Goal: Task Accomplishment & Management: Use online tool/utility

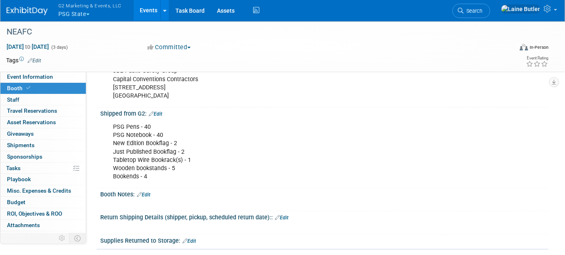
click at [80, 21] on button "G2 Marketing & Events, LLC PSG State" at bounding box center [95, 10] width 74 height 21
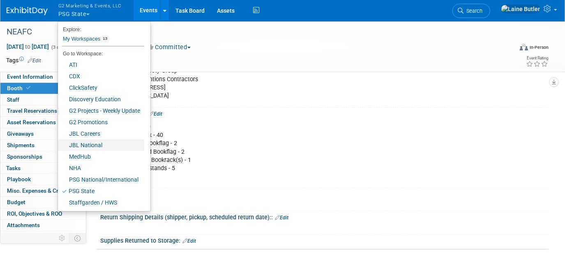
click at [99, 146] on link "JBL National" at bounding box center [101, 146] width 86 height 12
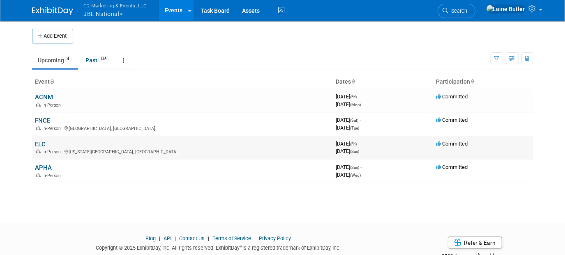
click at [37, 143] on link "ELC" at bounding box center [40, 144] width 11 height 7
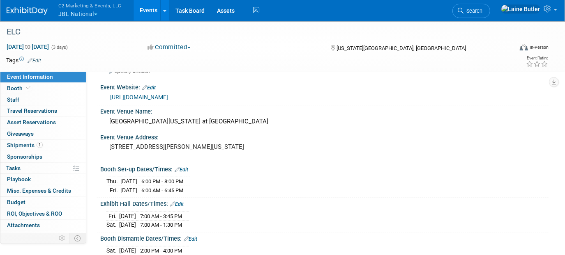
scroll to position [149, 0]
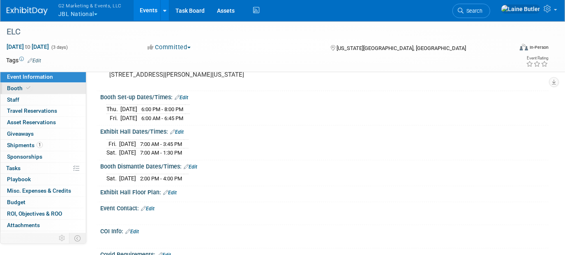
click at [70, 87] on link "Booth" at bounding box center [42, 88] width 85 height 11
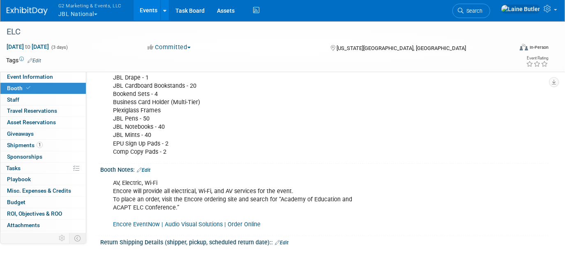
scroll to position [261, 0]
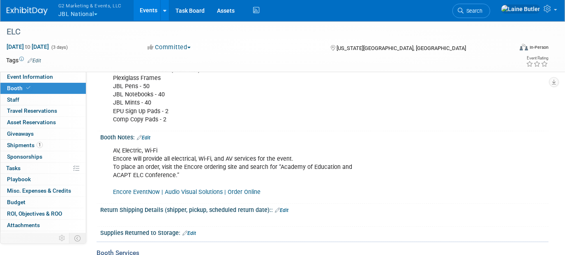
click at [198, 191] on link "Encore EventNow | Audio Visual Solutions | Order Online" at bounding box center [186, 192] width 147 height 7
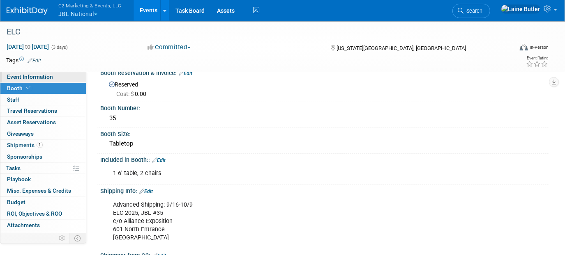
click at [67, 76] on link "Event Information" at bounding box center [42, 76] width 85 height 11
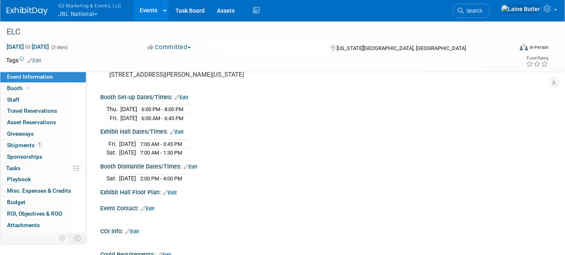
scroll to position [0, 0]
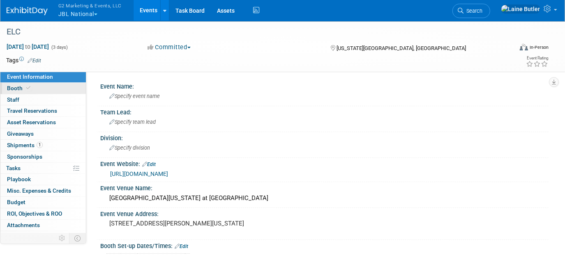
click at [47, 90] on link "Booth" at bounding box center [42, 88] width 85 height 11
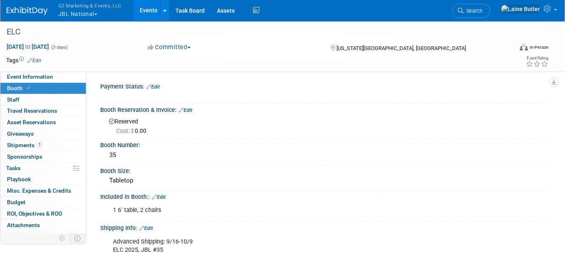
click at [99, 14] on button "G2 Marketing & Events, LLC JBL National" at bounding box center [95, 10] width 74 height 21
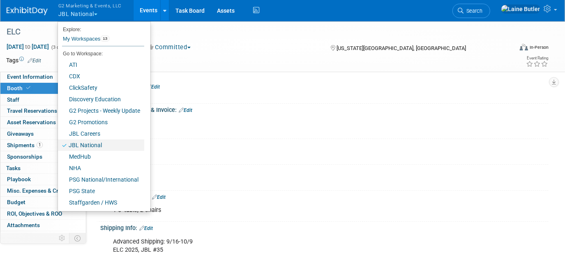
click at [93, 143] on link "JBL National" at bounding box center [101, 146] width 86 height 12
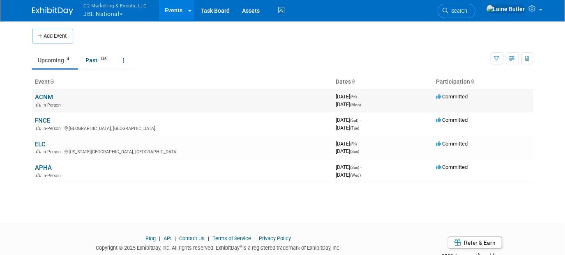
click at [51, 98] on link "ACNM" at bounding box center [44, 97] width 18 height 7
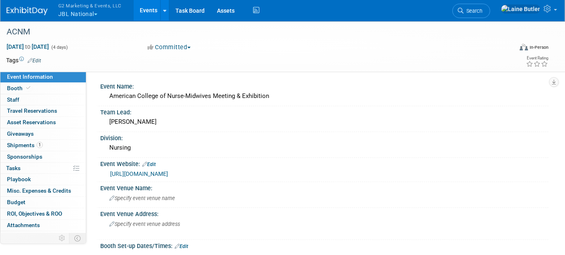
click at [168, 174] on link "https://tools.eventpower.com/exhibit_reports/prospectus/display/25ACNM-ANNUAL" at bounding box center [139, 174] width 58 height 7
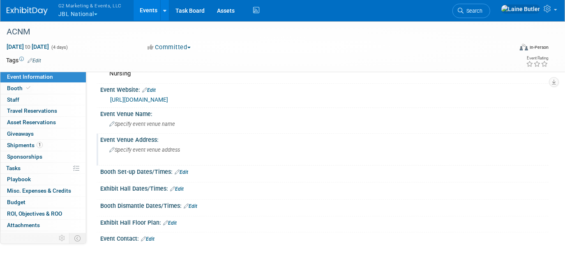
click at [153, 154] on div "Specify event venue address" at bounding box center [193, 153] width 175 height 19
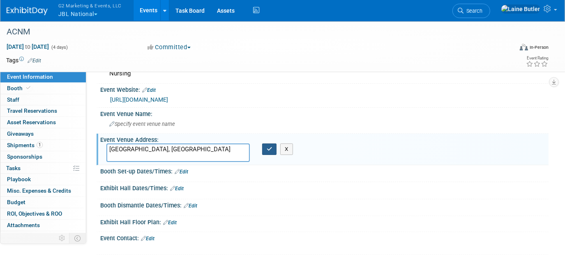
type textarea "[GEOGRAPHIC_DATA], [GEOGRAPHIC_DATA]"
click at [265, 145] on button "button" at bounding box center [269, 150] width 15 height 12
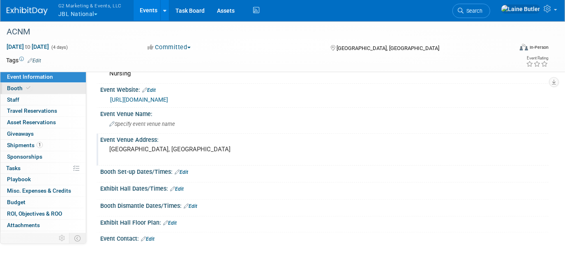
click at [60, 90] on link "Booth" at bounding box center [42, 88] width 85 height 11
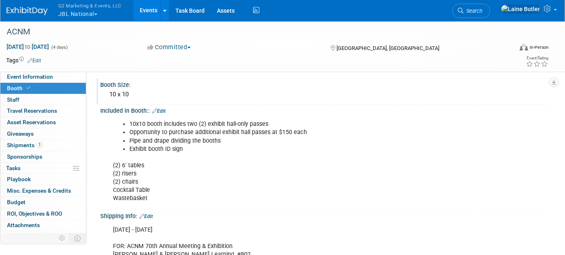
scroll to position [0, 0]
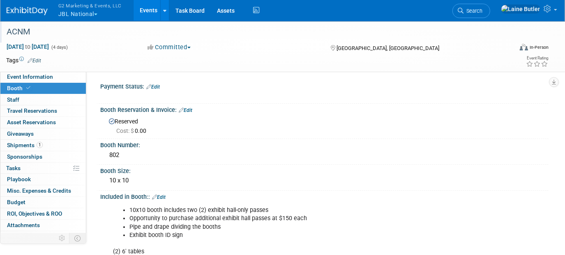
click at [44, 30] on div "ACNM" at bounding box center [253, 32] width 499 height 15
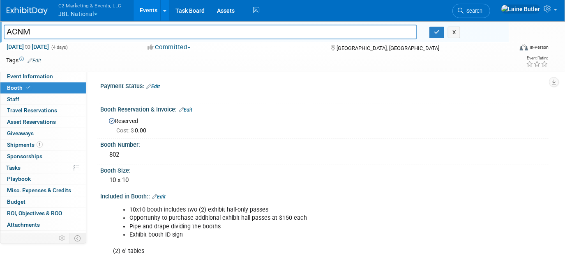
drag, startPoint x: 44, startPoint y: 30, endPoint x: 9, endPoint y: 30, distance: 35.3
click at [9, 30] on input "ACNM" at bounding box center [210, 32] width 413 height 14
click at [69, 143] on link "1 Shipments 1" at bounding box center [42, 145] width 85 height 11
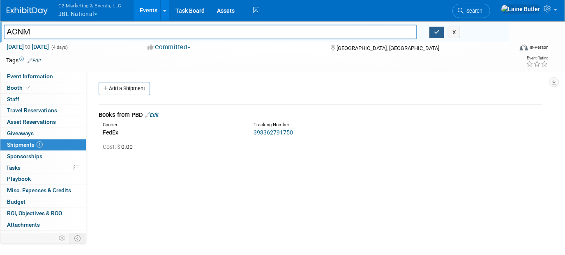
click at [437, 34] on icon "button" at bounding box center [437, 32] width 6 height 5
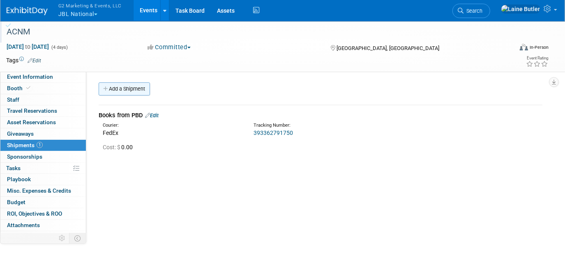
click at [131, 87] on link "Add a Shipment" at bounding box center [124, 89] width 51 height 13
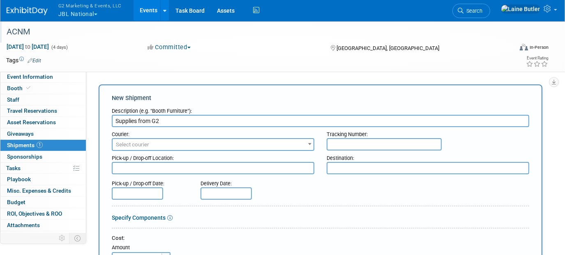
type input "Supplies from G2"
click at [174, 138] on span "Select courier" at bounding box center [213, 144] width 202 height 13
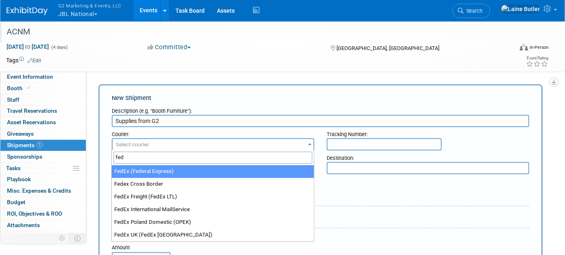
type input "fed"
select select "206"
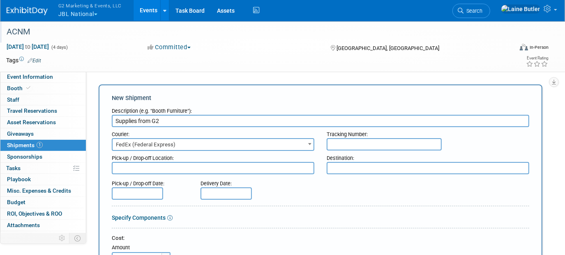
click at [382, 171] on textarea at bounding box center [428, 168] width 202 height 12
paste textarea ""FOR: ACNM 70th Annual Meeting & Expo Jones & Bartlett Learning, #802 C/O TForc…"
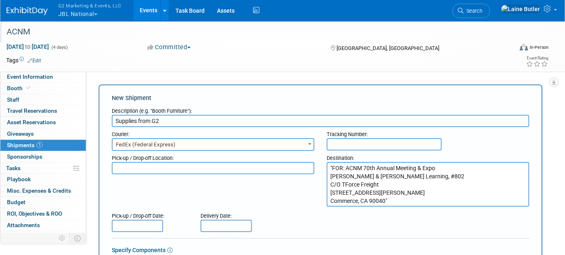
click at [332, 163] on textarea ""FOR: ACNM 70th Annual Meeting & Expo Jones & Bartlett Learning, #802 C/O TForc…" at bounding box center [428, 184] width 202 height 45
click at [400, 199] on textarea "FOR: ACNM 70th Annual Meeting & Expo Jones & Bartlett Learning, #802 C/O TForce…" at bounding box center [428, 184] width 202 height 45
drag, startPoint x: 399, startPoint y: 200, endPoint x: 308, endPoint y: 162, distance: 99.2
click at [308, 162] on div "Pick-up / Drop-off Location: Destination: FOR: ACNM 70th Annual Meeting & Expo …" at bounding box center [321, 179] width 430 height 56
type textarea "FOR: ACNM 70th Annual Meeting & Expo Jones & Bartlett Learning, #802 C/O TForce…"
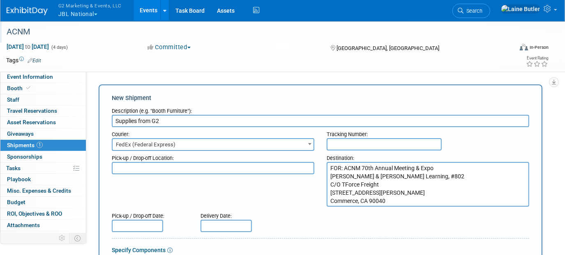
click at [253, 193] on div "Pick-up / Drop-off Location: Destination: FOR: ACNM 70th Annual Meeting & Expo …" at bounding box center [321, 179] width 430 height 56
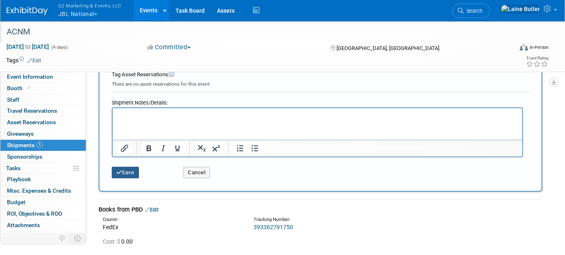
click at [126, 171] on button "Save" at bounding box center [125, 173] width 27 height 12
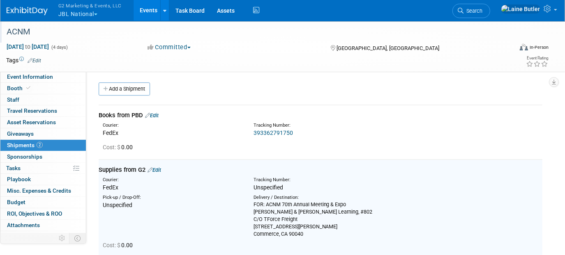
click at [159, 116] on link "Edit" at bounding box center [152, 116] width 14 height 6
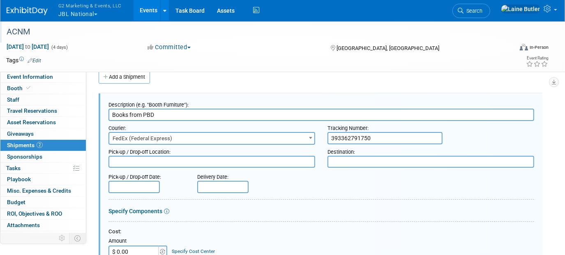
click at [379, 168] on div at bounding box center [321, 169] width 426 height 2
click at [356, 159] on textarea at bounding box center [430, 162] width 207 height 12
paste textarea "FOR: ACNM 70th Annual Meeting & Expo Jones & Bartlett Learning, #802 C/O TForce…"
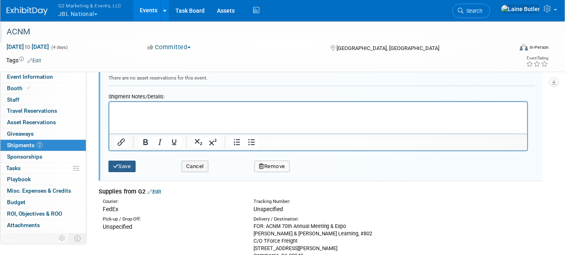
type textarea "FOR: ACNM 70th Annual Meeting & Expo Jones & Bartlett Learning, #802 C/O TForce…"
click at [124, 163] on button "Save" at bounding box center [121, 167] width 27 height 12
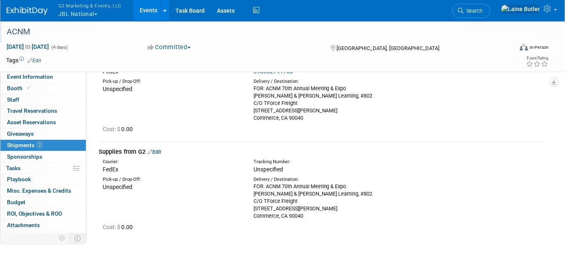
scroll to position [134, 0]
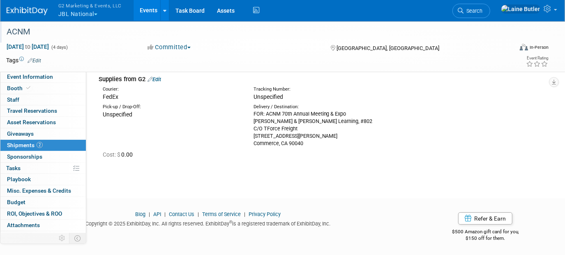
click at [159, 81] on link "Edit" at bounding box center [154, 79] width 14 height 6
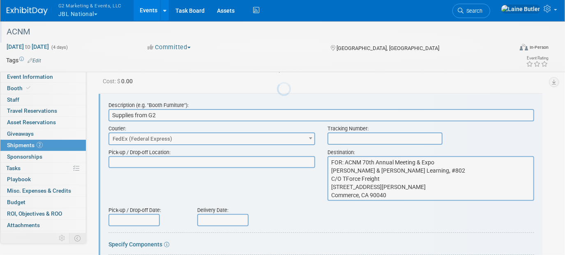
scroll to position [0, 0]
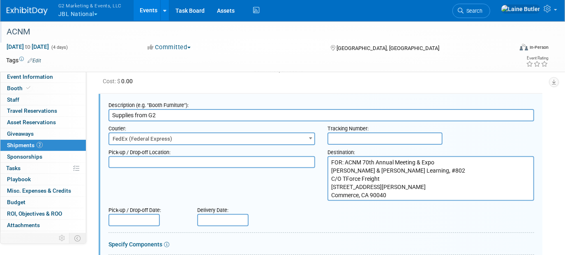
click at [370, 141] on input "text" at bounding box center [384, 139] width 115 height 12
paste input "8844 2638 8594"
click at [345, 135] on input "8844 2638 8594" at bounding box center [384, 139] width 115 height 12
click at [359, 138] on input "88442638 8594" at bounding box center [384, 139] width 115 height 12
type input "884426388594"
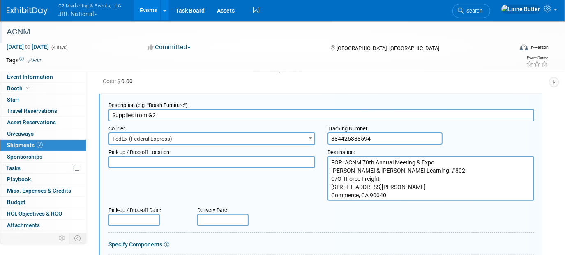
click at [299, 166] on textarea at bounding box center [211, 162] width 207 height 12
click at [292, 197] on div "Pick-up / Drop-off Location: Destination: FOR: ACNM 70th Annual Meeting & Expo …" at bounding box center [321, 173] width 438 height 56
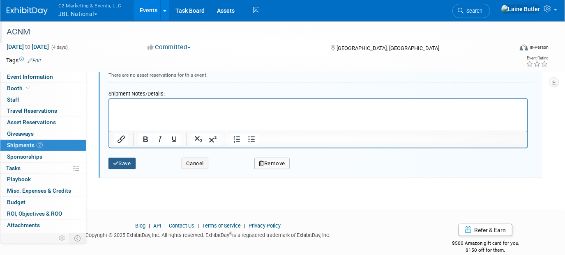
click at [125, 159] on button "Save" at bounding box center [121, 164] width 27 height 12
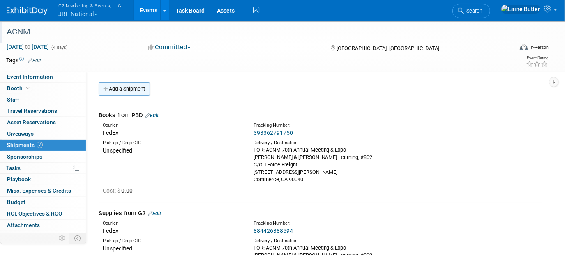
click at [129, 87] on link "Add a Shipment" at bounding box center [124, 89] width 51 height 13
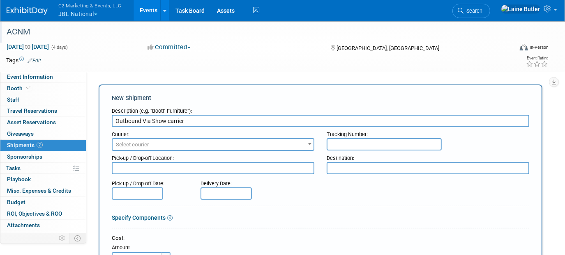
click at [170, 124] on input "Outbound Via Show carrier" at bounding box center [320, 121] width 417 height 12
type input "Outbound Via Show Carrier"
click at [186, 146] on span "Select courier" at bounding box center [213, 145] width 201 height 12
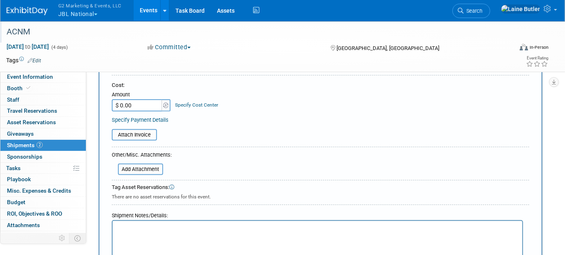
scroll to position [224, 0]
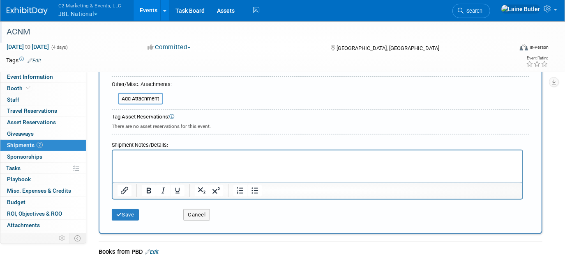
click at [124, 219] on div "Save Cancel" at bounding box center [320, 212] width 417 height 25
click at [112, 212] on button "Save" at bounding box center [125, 215] width 27 height 12
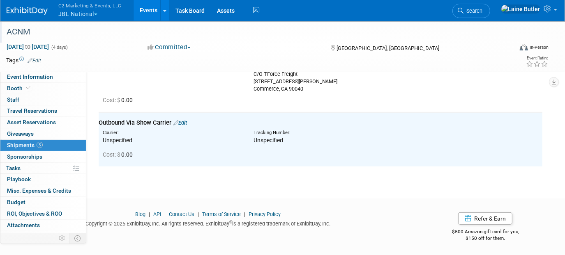
scroll to position [0, 0]
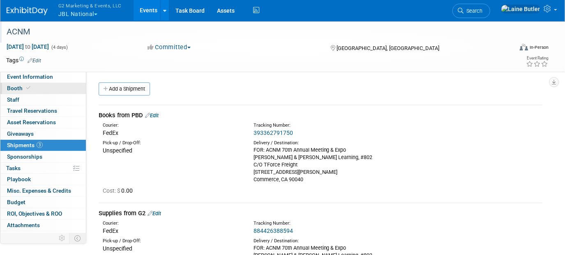
click at [25, 89] on span at bounding box center [28, 88] width 7 height 6
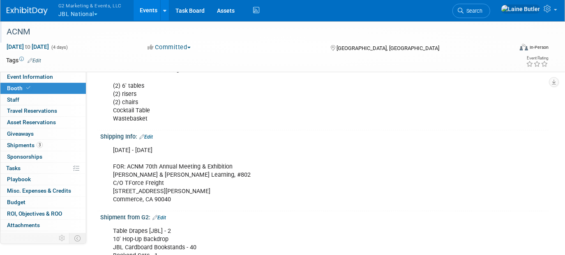
scroll to position [186, 0]
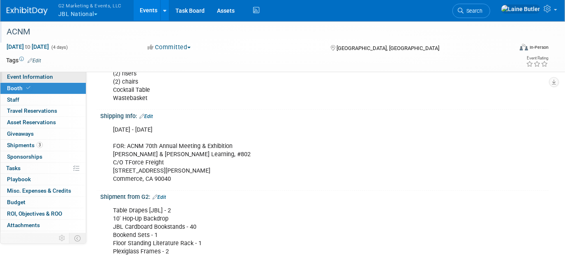
click at [44, 76] on span "Event Information" at bounding box center [30, 77] width 46 height 7
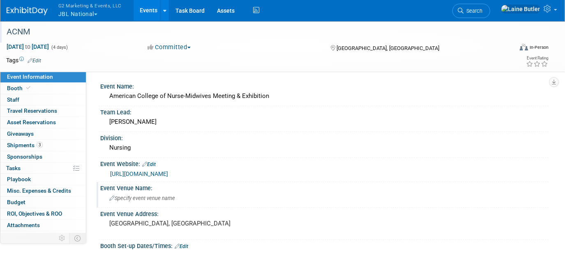
scroll to position [74, 0]
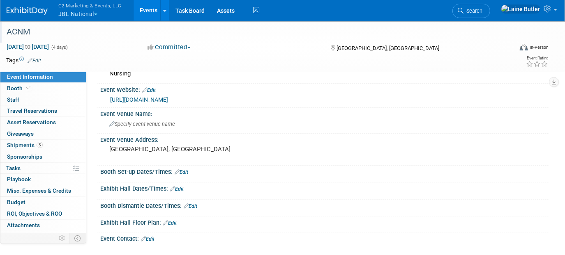
click at [186, 175] on div "Save Changes Cancel" at bounding box center [324, 177] width 448 height 5
click at [183, 166] on div "Booth Set-up Dates/Times: Edit" at bounding box center [324, 171] width 448 height 11
click at [185, 170] on link "Edit" at bounding box center [182, 173] width 14 height 6
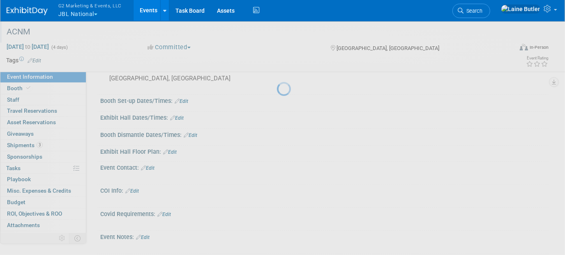
scroll to position [149, 0]
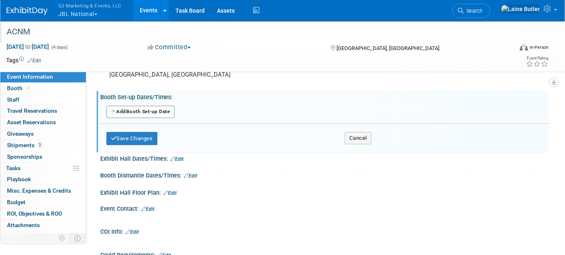
click at [138, 110] on button "Add Another Booth Set-up Date" at bounding box center [140, 112] width 68 height 12
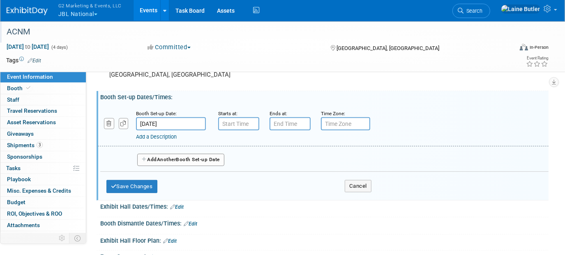
click at [205, 120] on input "[DATE]" at bounding box center [171, 123] width 70 height 13
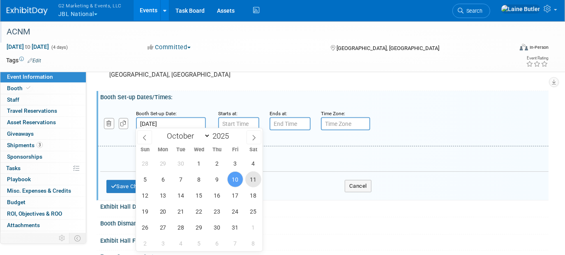
click at [248, 179] on span "11" at bounding box center [253, 180] width 16 height 16
type input "[DATE]"
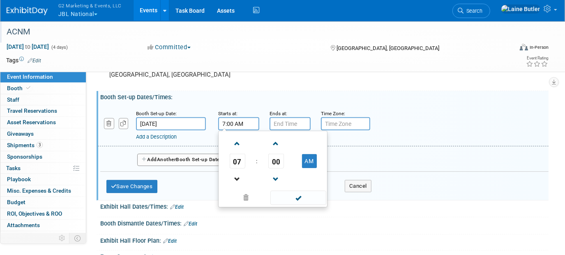
drag, startPoint x: 225, startPoint y: 117, endPoint x: 243, endPoint y: 168, distance: 53.8
click at [225, 119] on input "7:00 AM" at bounding box center [238, 123] width 41 height 13
drag, startPoint x: 244, startPoint y: 175, endPoint x: 242, endPoint y: 170, distance: 4.4
click at [244, 174] on link at bounding box center [238, 179] width 16 height 21
click at [236, 159] on span "06" at bounding box center [238, 161] width 16 height 15
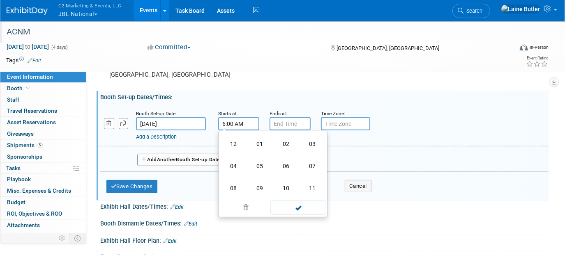
drag, startPoint x: 239, startPoint y: 184, endPoint x: 289, endPoint y: 127, distance: 75.4
click at [240, 183] on td "08" at bounding box center [233, 188] width 26 height 22
type input "8:00 AM"
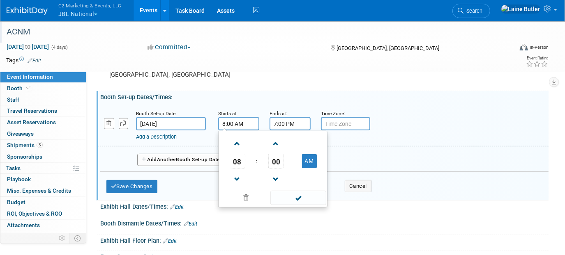
click at [291, 122] on input "7:00 PM" at bounding box center [289, 123] width 41 height 13
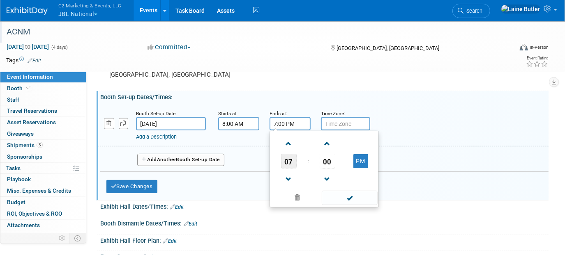
click at [290, 160] on span "07" at bounding box center [289, 161] width 16 height 15
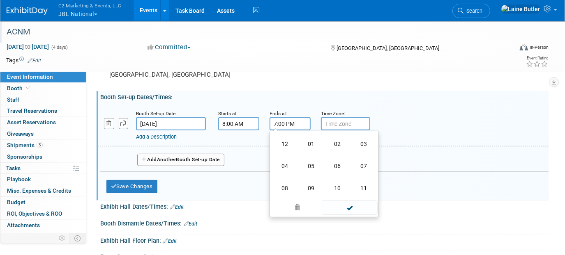
click at [290, 160] on td "04" at bounding box center [284, 166] width 26 height 22
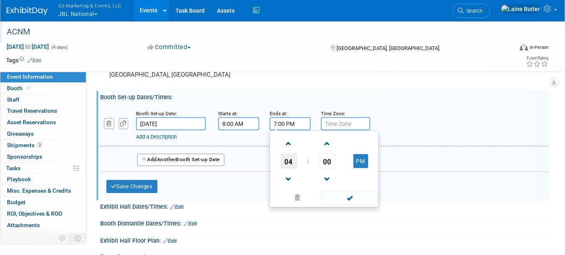
type input "4:00 PM"
click at [347, 198] on span at bounding box center [349, 198] width 55 height 14
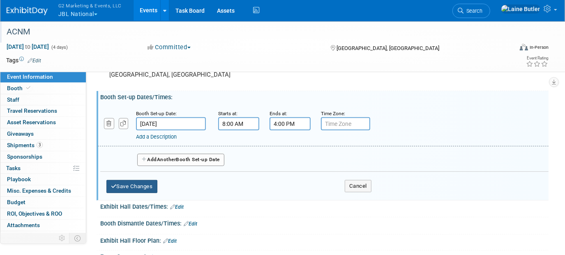
click at [135, 182] on button "Save Changes" at bounding box center [131, 186] width 51 height 13
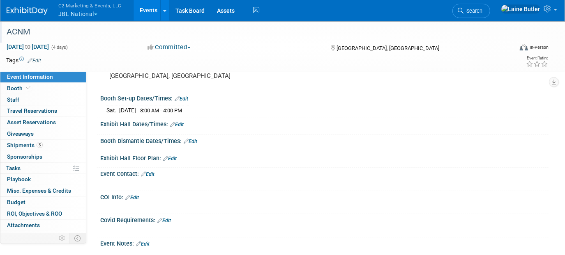
scroll to position [112, 0]
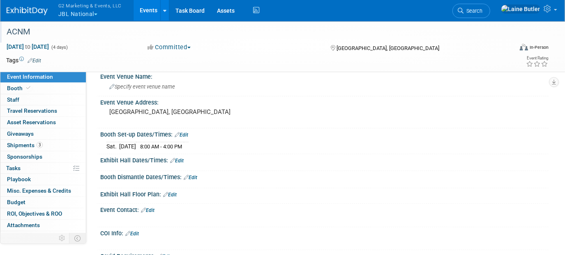
click at [181, 158] on link "Edit" at bounding box center [177, 161] width 14 height 6
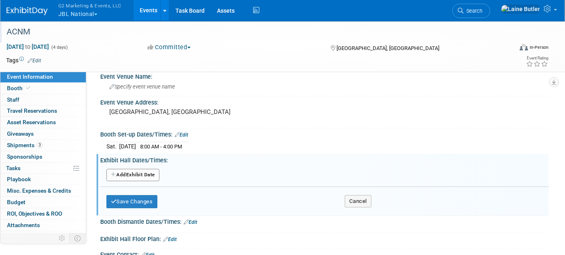
scroll to position [186, 0]
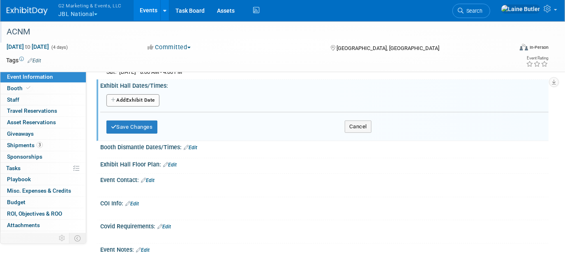
click at [139, 94] on button "Add Another Exhibit Date" at bounding box center [132, 100] width 53 height 12
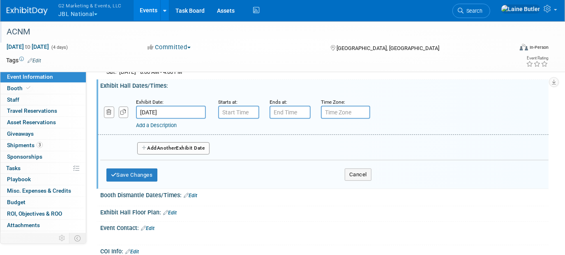
drag, startPoint x: 186, startPoint y: 105, endPoint x: 219, endPoint y: 109, distance: 33.1
click at [186, 106] on input "[DATE]" at bounding box center [171, 112] width 70 height 13
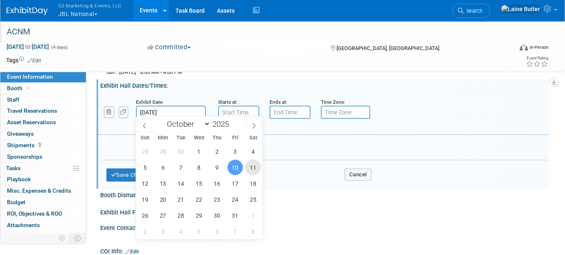
click at [253, 169] on span "11" at bounding box center [253, 168] width 16 height 16
type input "[DATE]"
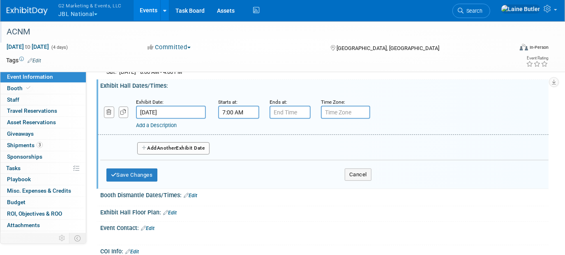
click at [237, 106] on input "7:00 AM" at bounding box center [238, 112] width 41 height 13
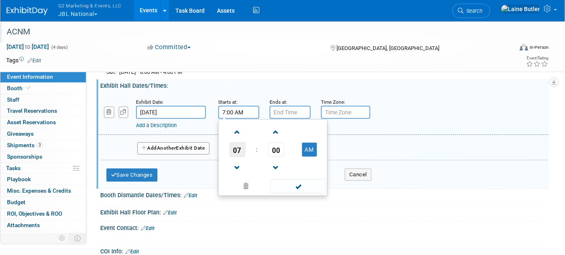
click at [243, 147] on span "07" at bounding box center [238, 150] width 16 height 15
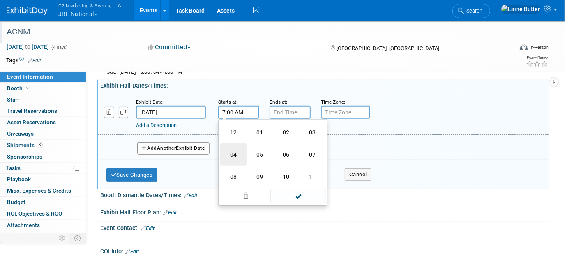
click at [241, 155] on td "04" at bounding box center [233, 155] width 26 height 22
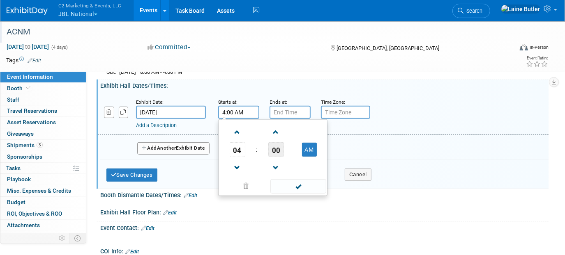
click at [274, 152] on span "00" at bounding box center [276, 150] width 16 height 15
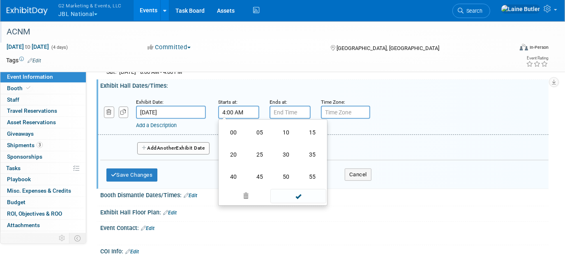
click at [274, 152] on td "30" at bounding box center [286, 155] width 26 height 22
type input "4:30 AM"
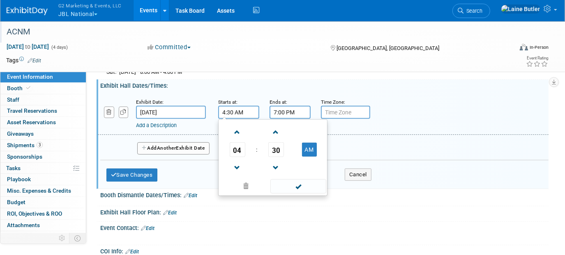
click at [289, 109] on input "7:00 PM" at bounding box center [289, 112] width 41 height 13
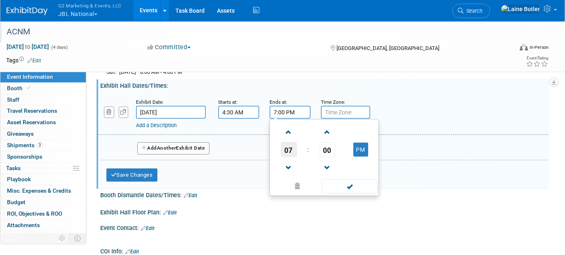
click at [288, 148] on span "07" at bounding box center [289, 150] width 16 height 15
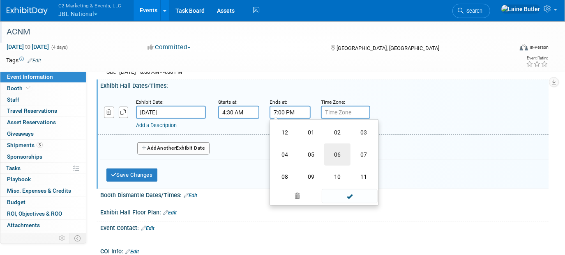
drag, startPoint x: 329, startPoint y: 154, endPoint x: 343, endPoint y: 180, distance: 29.8
click at [330, 155] on td "06" at bounding box center [337, 155] width 26 height 22
type input "6:00 PM"
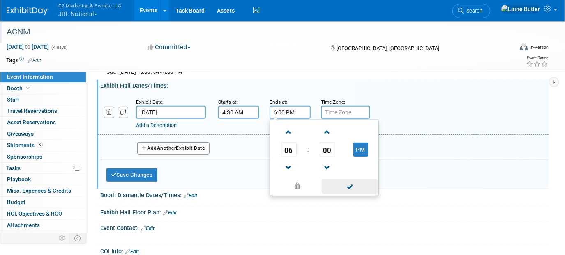
click at [343, 181] on span at bounding box center [349, 186] width 55 height 14
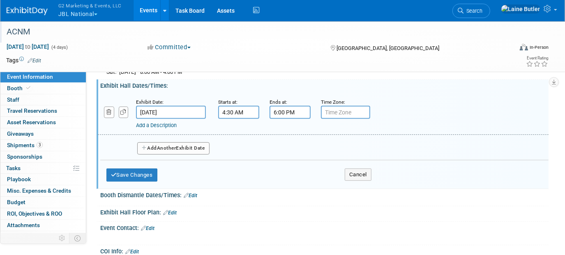
drag, startPoint x: 207, startPoint y: 149, endPoint x: 201, endPoint y: 148, distance: 6.2
click at [206, 149] on div "Add Another Exhibit Date" at bounding box center [324, 146] width 448 height 22
click at [198, 147] on button "Add Another Exhibit Date" at bounding box center [173, 149] width 72 height 12
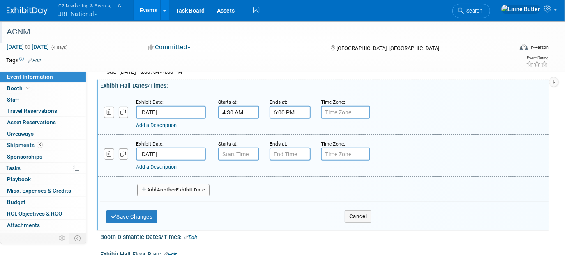
click at [192, 180] on div "Add Another Exhibit Date" at bounding box center [324, 188] width 448 height 22
click at [207, 185] on button "Add Another Exhibit Date" at bounding box center [173, 190] width 72 height 12
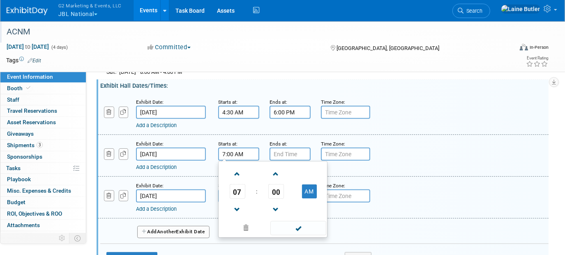
click at [241, 155] on input "7:00 AM" at bounding box center [238, 154] width 41 height 13
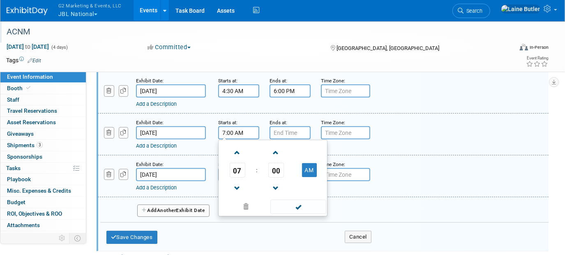
scroll to position [224, 0]
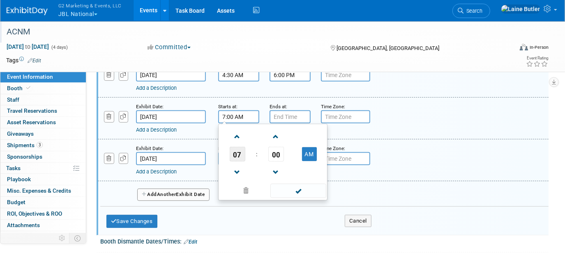
click at [238, 147] on span "07" at bounding box center [238, 154] width 16 height 15
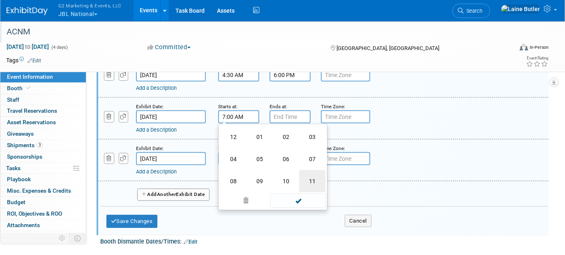
click at [311, 177] on td "11" at bounding box center [312, 181] width 26 height 22
type input "11:00 AM"
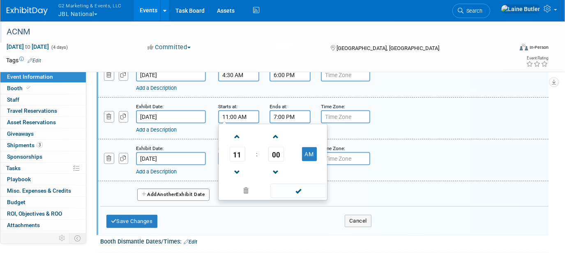
drag, startPoint x: 298, startPoint y: 107, endPoint x: 303, endPoint y: 114, distance: 8.2
click at [299, 110] on input "7:00 PM" at bounding box center [289, 116] width 41 height 13
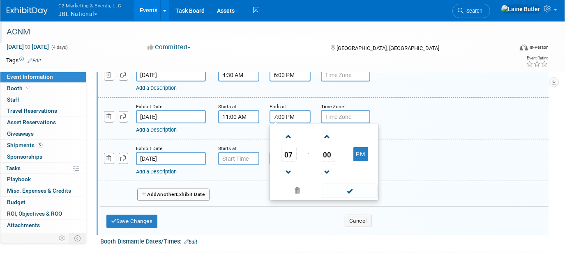
drag, startPoint x: 293, startPoint y: 145, endPoint x: 289, endPoint y: 148, distance: 5.0
click at [291, 147] on span "07" at bounding box center [289, 154] width 16 height 15
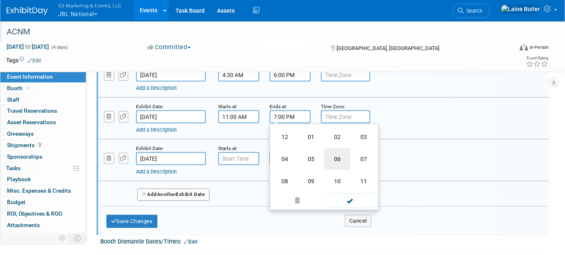
click at [334, 157] on td "06" at bounding box center [337, 159] width 26 height 22
type input "6:00 PM"
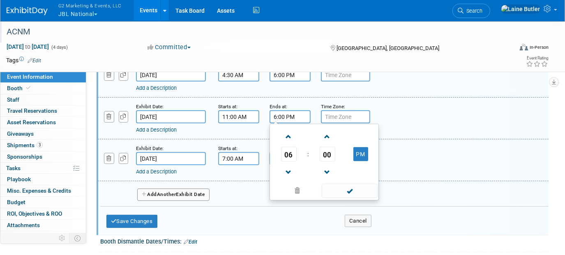
click at [246, 153] on input "7:00 AM" at bounding box center [238, 158] width 41 height 13
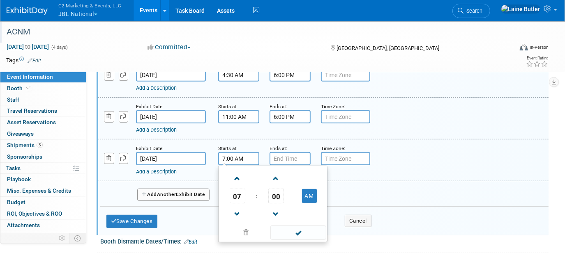
click at [240, 189] on span "07" at bounding box center [238, 196] width 16 height 15
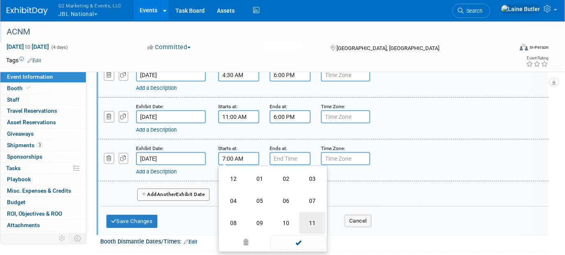
click at [309, 219] on td "11" at bounding box center [312, 223] width 26 height 22
type input "11:00 AM"
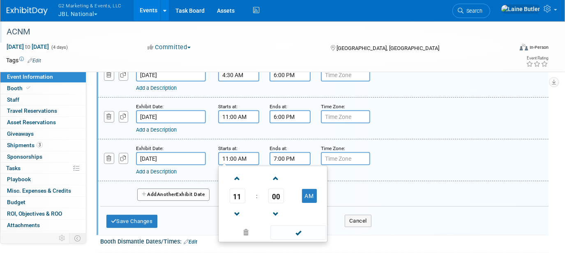
click at [285, 152] on input "7:00 PM" at bounding box center [289, 158] width 41 height 13
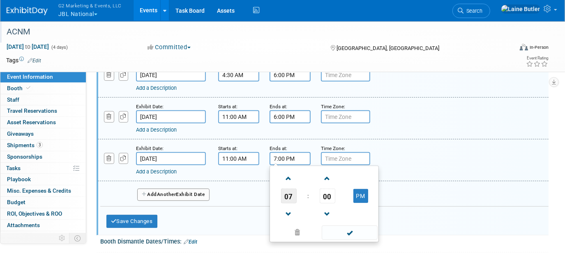
click at [289, 193] on span "07" at bounding box center [289, 196] width 16 height 15
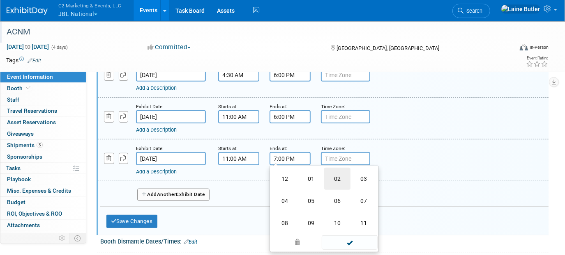
click at [337, 178] on td "02" at bounding box center [337, 179] width 26 height 22
type input "2:00 PM"
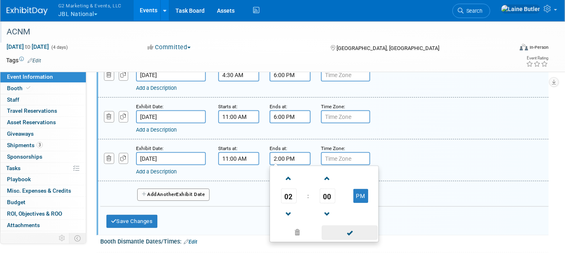
click at [349, 226] on span at bounding box center [349, 233] width 55 height 14
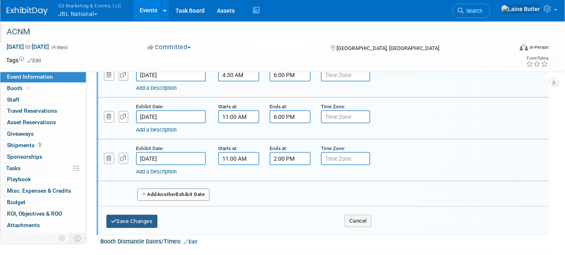
click at [143, 215] on button "Save Changes" at bounding box center [131, 221] width 51 height 13
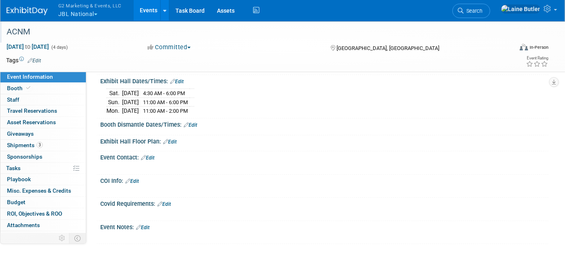
scroll to position [149, 0]
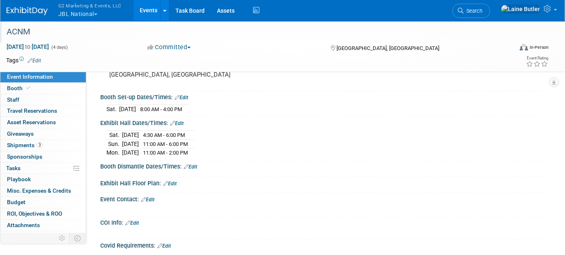
click at [190, 164] on link "Edit" at bounding box center [191, 167] width 14 height 6
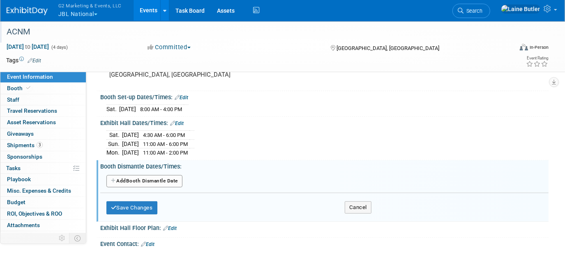
click at [155, 178] on button "Add Another Booth Dismantle Date" at bounding box center [144, 181] width 76 height 12
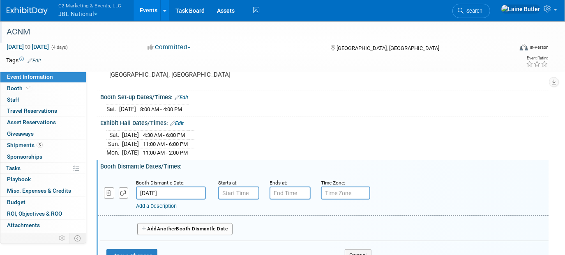
scroll to position [224, 0]
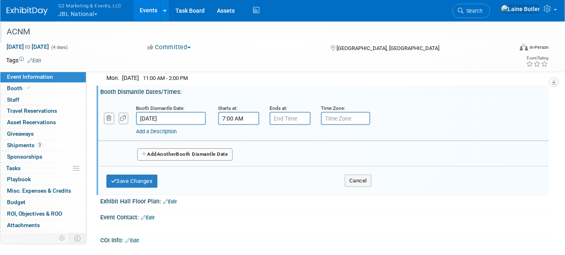
click at [246, 114] on input "7:00 AM" at bounding box center [238, 118] width 41 height 13
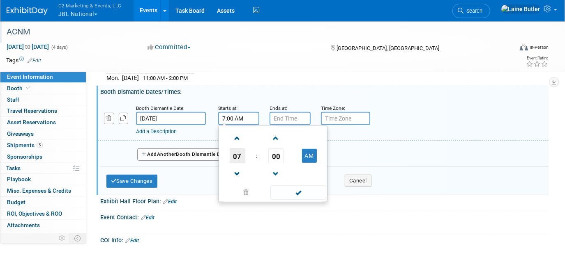
click at [238, 157] on span "07" at bounding box center [238, 156] width 16 height 15
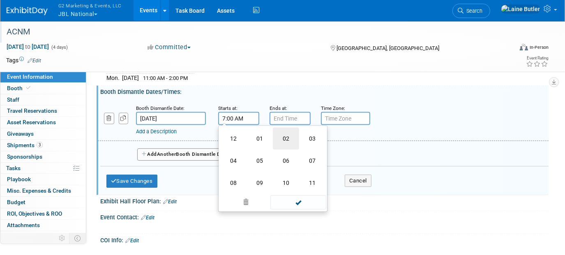
click at [286, 133] on td "02" at bounding box center [286, 139] width 26 height 22
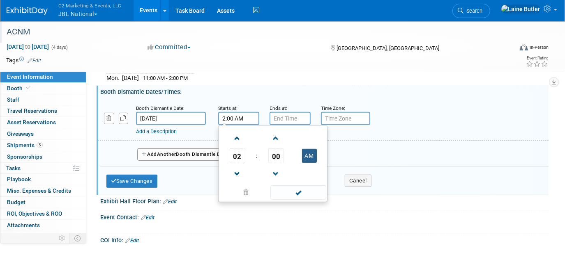
click at [303, 152] on button "AM" at bounding box center [309, 156] width 15 height 14
type input "2:00 PM"
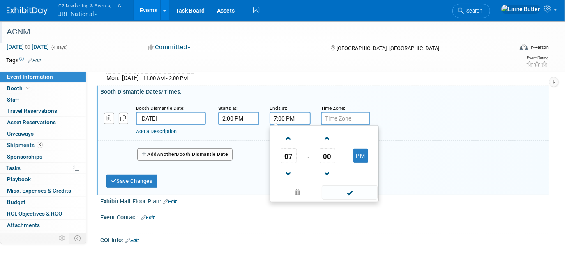
click at [297, 116] on input "7:00 PM" at bounding box center [289, 118] width 41 height 13
click at [290, 155] on span "07" at bounding box center [289, 156] width 16 height 15
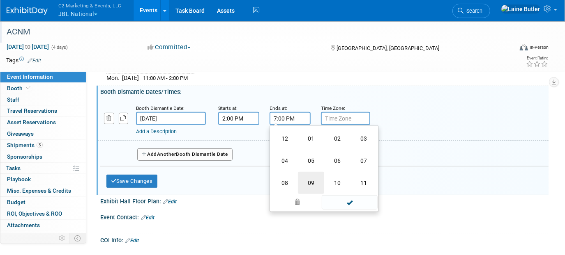
click at [311, 176] on td "09" at bounding box center [311, 183] width 26 height 22
type input "9:00 PM"
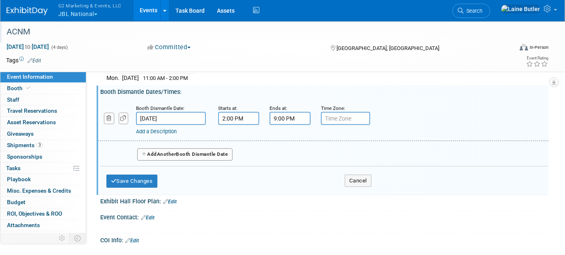
click at [365, 199] on div "Exhibit Hall Floor Plan: Edit" at bounding box center [323, 204] width 452 height 16
click at [139, 176] on button "Save Changes" at bounding box center [131, 181] width 51 height 13
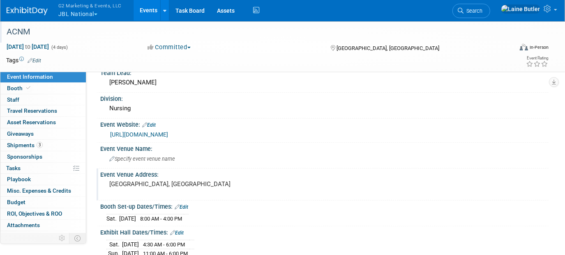
scroll to position [74, 0]
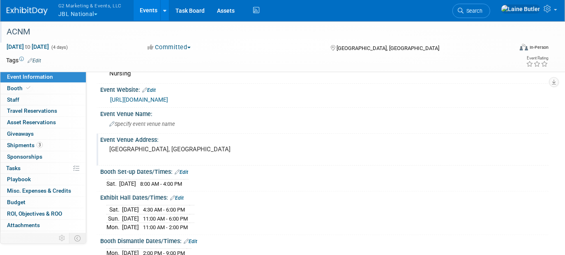
drag, startPoint x: 188, startPoint y: 128, endPoint x: 195, endPoint y: 132, distance: 8.7
click at [188, 128] on div "Specify event venue name" at bounding box center [324, 124] width 436 height 13
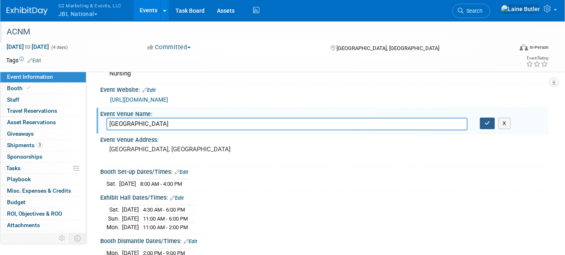
type input "[GEOGRAPHIC_DATA]"
click at [486, 125] on button "button" at bounding box center [487, 124] width 15 height 12
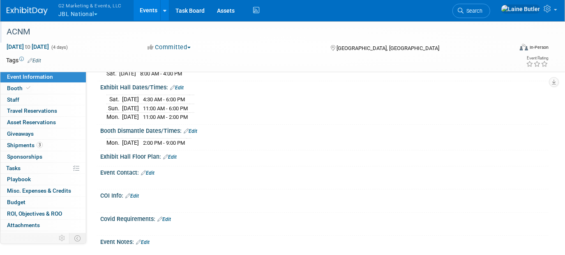
scroll to position [186, 0]
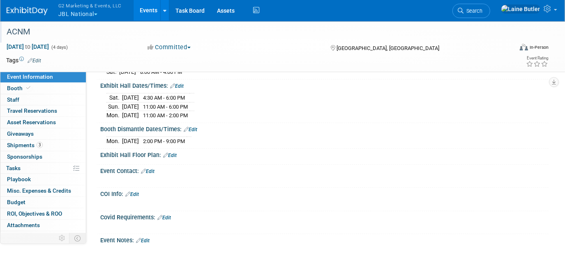
drag, startPoint x: 44, startPoint y: 90, endPoint x: 108, endPoint y: 69, distance: 67.2
click at [44, 90] on link "Booth" at bounding box center [42, 88] width 85 height 11
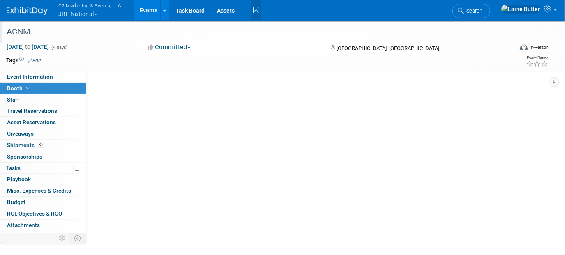
scroll to position [0, 0]
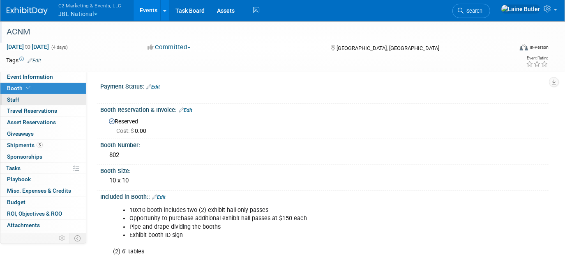
click at [14, 98] on span "Staff 0" at bounding box center [13, 100] width 12 height 7
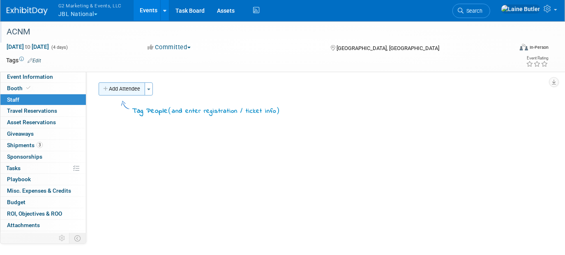
click at [120, 87] on button "Add Attendee" at bounding box center [122, 89] width 46 height 13
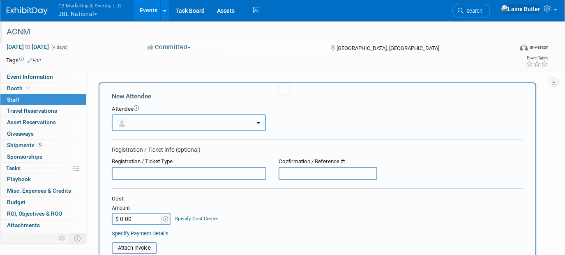
click at [139, 122] on button "button" at bounding box center [189, 123] width 154 height 17
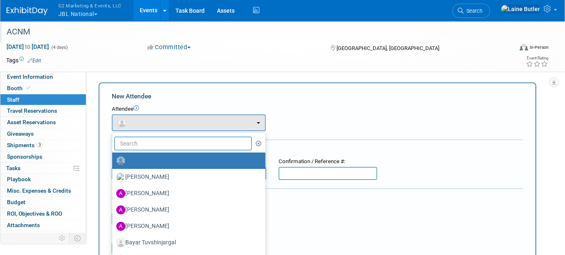
click at [166, 145] on input "text" at bounding box center [183, 144] width 138 height 14
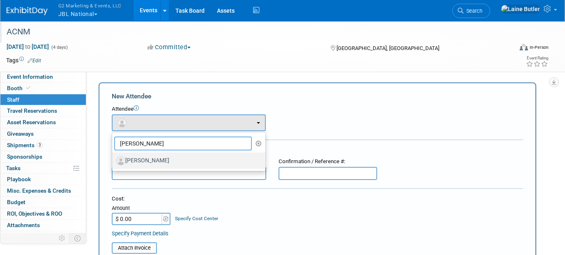
type input "lind"
click at [173, 164] on label "[PERSON_NAME]" at bounding box center [186, 160] width 141 height 13
click at [113, 163] on input "[PERSON_NAME]" at bounding box center [110, 159] width 5 height 5
select select "65710d26-5523-4e4f-b426-e55f5550f1db"
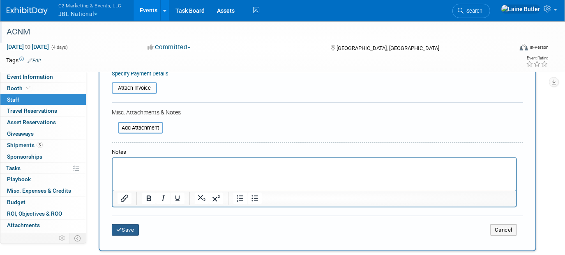
click at [123, 225] on button "Save" at bounding box center [125, 231] width 27 height 12
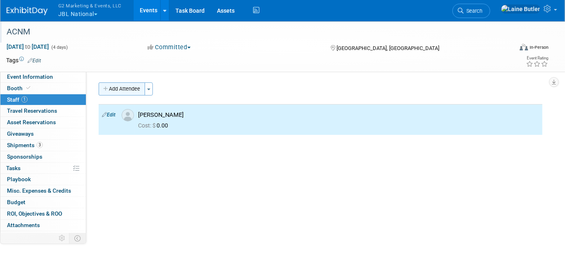
drag, startPoint x: 116, startPoint y: 84, endPoint x: 128, endPoint y: 104, distance: 23.4
click at [116, 85] on button "Add Attendee" at bounding box center [122, 89] width 46 height 13
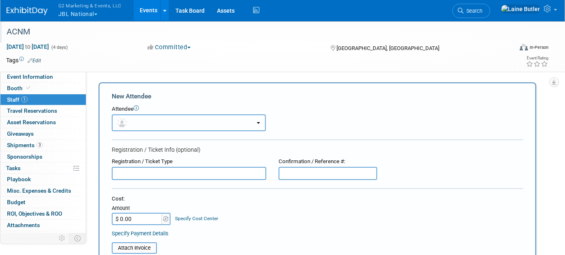
drag, startPoint x: 136, startPoint y: 122, endPoint x: 138, endPoint y: 127, distance: 5.9
click at [136, 122] on button "button" at bounding box center [189, 123] width 154 height 17
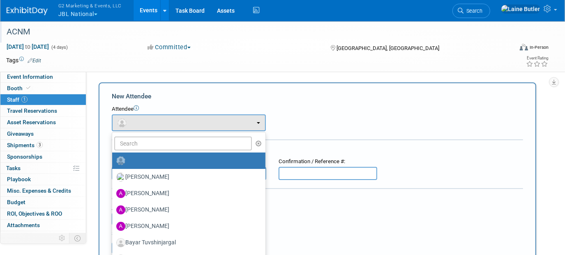
click at [144, 153] on link at bounding box center [188, 161] width 153 height 16
click at [137, 138] on input "text" at bounding box center [183, 144] width 138 height 14
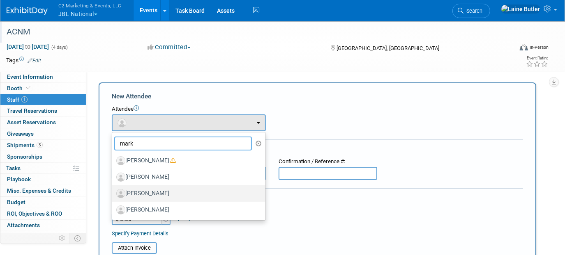
type input "mark"
click at [174, 194] on label "[PERSON_NAME]" at bounding box center [186, 193] width 141 height 13
click at [113, 194] on input "[PERSON_NAME]" at bounding box center [110, 192] width 5 height 5
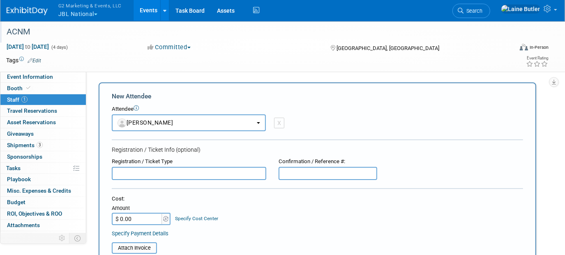
select select "ede952fb-3dd9-49d9-b34c-d9cb9a9ac112"
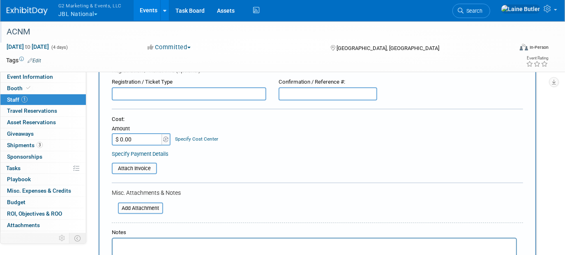
scroll to position [186, 0]
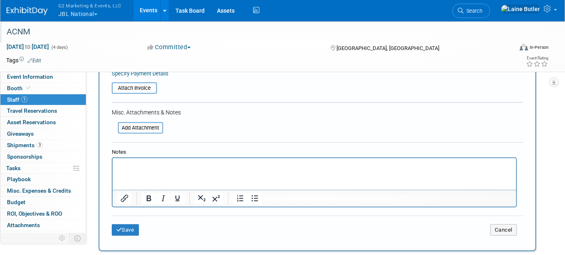
click at [124, 233] on div "Save Cancel" at bounding box center [317, 229] width 411 height 26
click at [122, 228] on button "Save" at bounding box center [125, 231] width 27 height 12
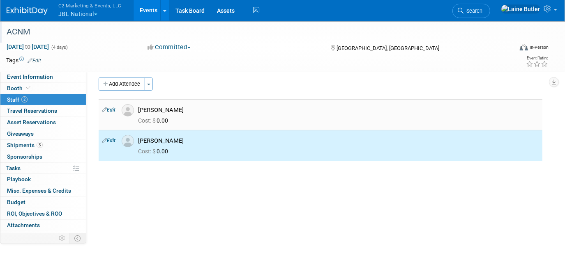
scroll to position [0, 0]
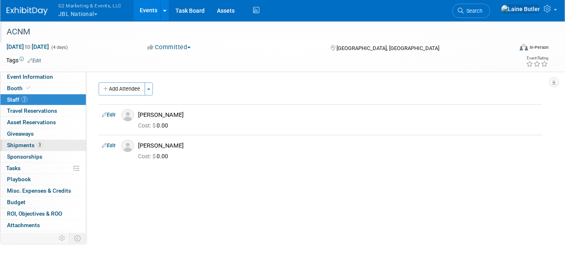
click at [58, 140] on link "3 Shipments 3" at bounding box center [42, 145] width 85 height 11
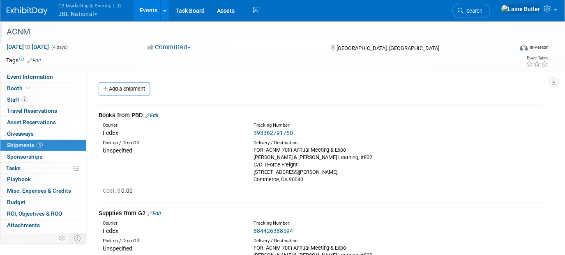
click at [16, 5] on link at bounding box center [32, 7] width 51 height 7
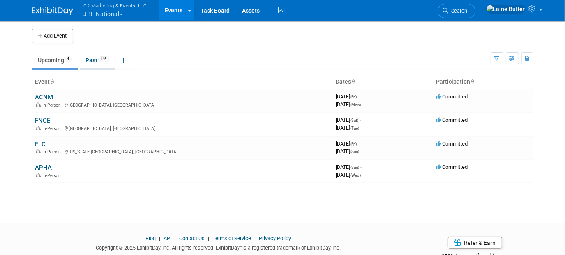
click at [89, 64] on link "Past 146" at bounding box center [98, 61] width 36 height 16
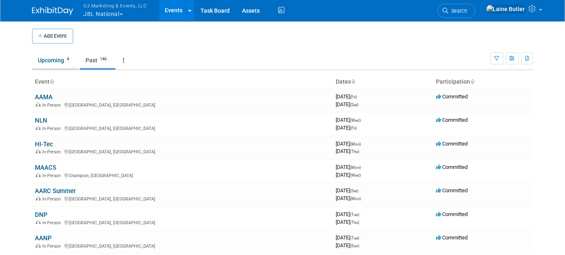
click at [49, 58] on link "Upcoming 4" at bounding box center [55, 61] width 46 height 16
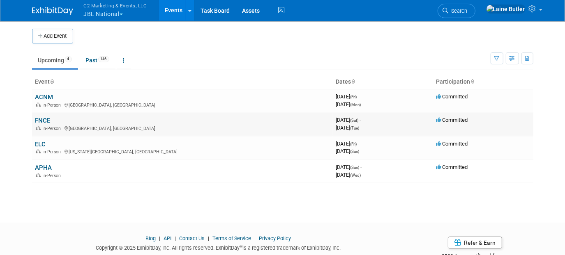
click at [39, 117] on link "FNCE" at bounding box center [42, 120] width 15 height 7
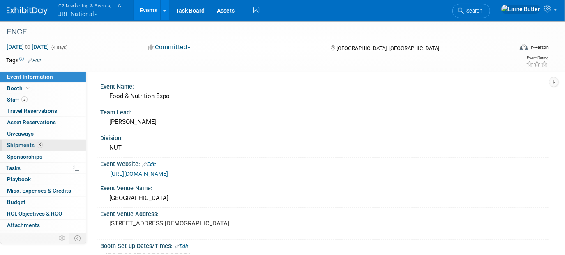
click at [24, 145] on span "Shipments 3" at bounding box center [25, 145] width 36 height 7
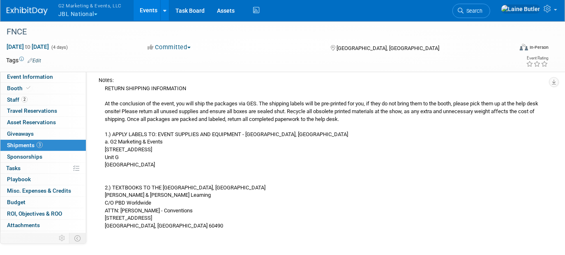
scroll to position [336, 0]
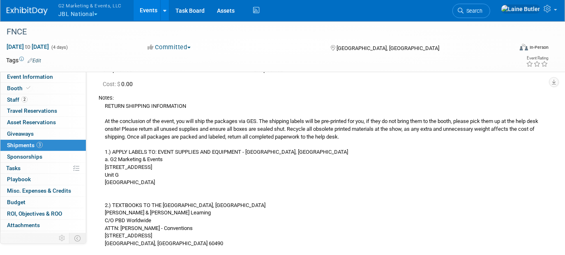
drag, startPoint x: 99, startPoint y: 105, endPoint x: 162, endPoint y: 230, distance: 140.0
click at [177, 243] on div "RETURN SHIPPING INFORMATION At the conclusion of the event, you will ship the p…" at bounding box center [321, 175] width 444 height 146
copy div "RETURN SHIPPING INFORMATION At the conclusion of the event, you will ship the p…"
click at [30, 11] on img at bounding box center [27, 11] width 41 height 8
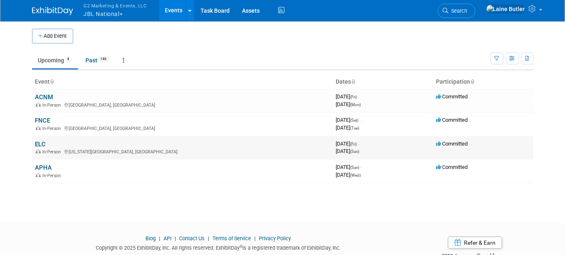
click at [37, 142] on link "ELC" at bounding box center [40, 144] width 11 height 7
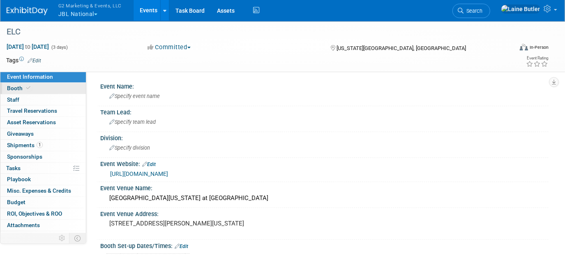
click at [16, 86] on span "Booth" at bounding box center [19, 88] width 25 height 7
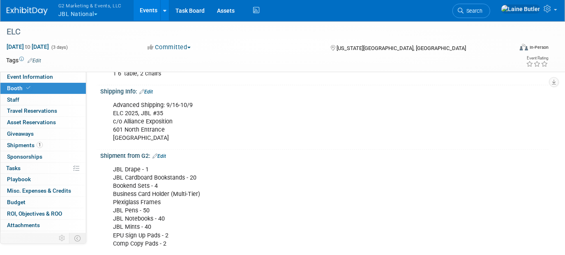
scroll to position [261, 0]
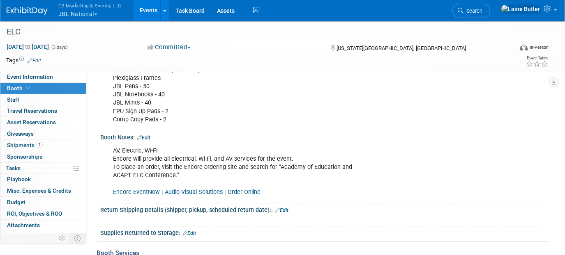
click at [39, 12] on img at bounding box center [27, 11] width 41 height 8
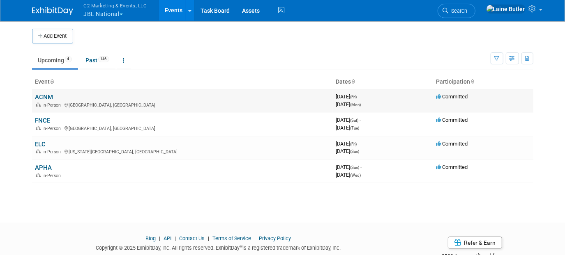
click at [46, 95] on link "ACNM" at bounding box center [44, 97] width 18 height 7
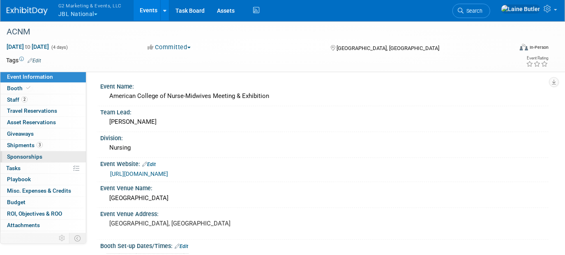
click at [49, 152] on link "0 Sponsorships 0" at bounding box center [42, 157] width 85 height 11
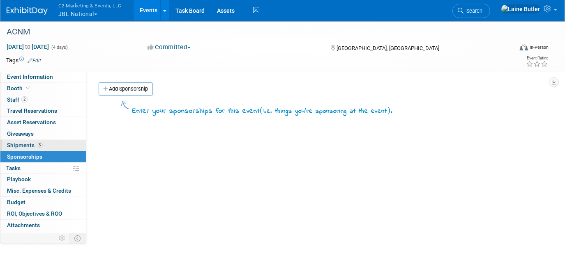
click at [67, 146] on link "3 Shipments 3" at bounding box center [42, 145] width 85 height 11
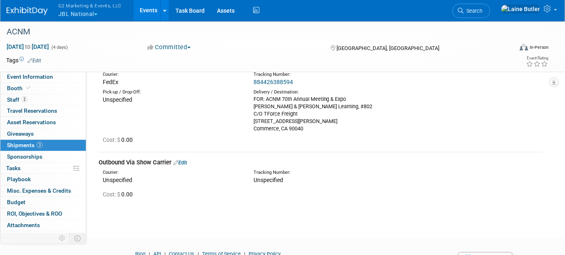
scroll to position [186, 0]
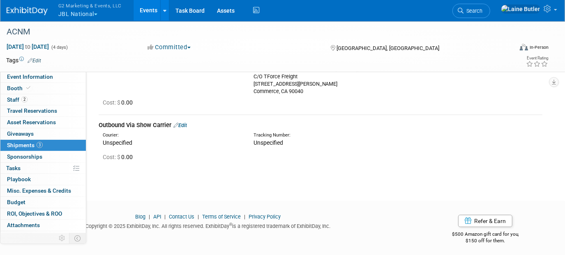
click at [187, 122] on div "Outbound Via Show Carrier Edit" at bounding box center [321, 125] width 444 height 9
click at [187, 125] on link "Edit" at bounding box center [180, 125] width 14 height 6
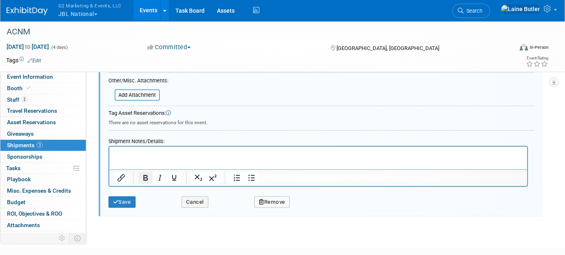
scroll to position [0, 0]
drag, startPoint x: 136, startPoint y: 156, endPoint x: 257, endPoint y: 315, distance: 199.5
click at [136, 156] on p "Rich Text Area. Press ALT-0 for help." at bounding box center [318, 154] width 408 height 8
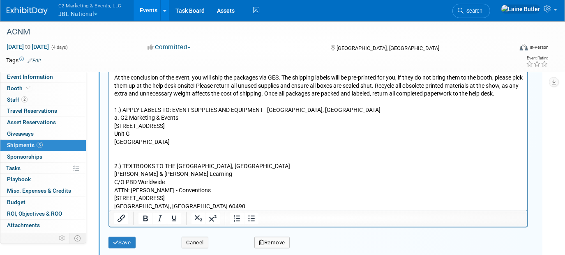
scroll to position [565, 0]
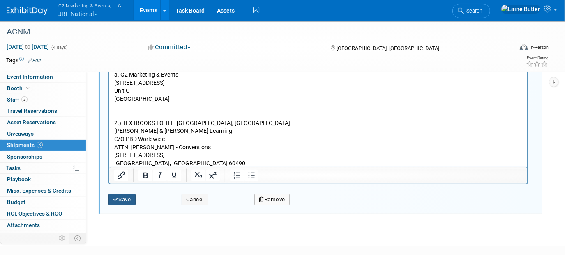
click at [125, 198] on button "Save" at bounding box center [121, 200] width 27 height 12
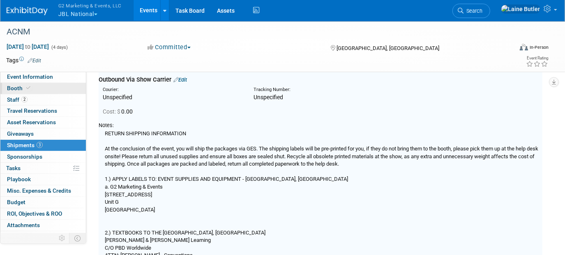
scroll to position [208, 0]
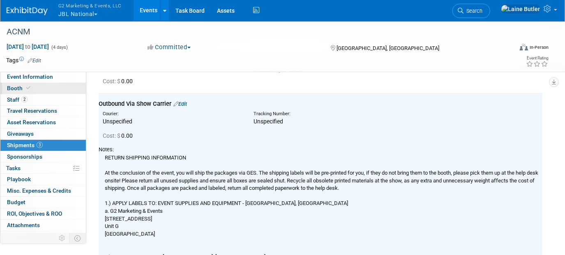
click at [39, 87] on link "Booth" at bounding box center [42, 88] width 85 height 11
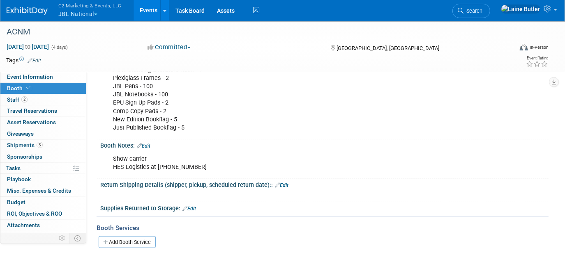
scroll to position [336, 0]
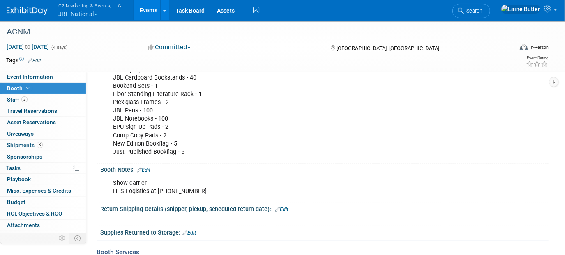
click at [144, 186] on div "Show carrier HES Logistics at [PHONE_NUMBER]" at bounding box center [284, 187] width 354 height 25
drag, startPoint x: 149, startPoint y: 189, endPoint x: 113, endPoint y: 189, distance: 36.1
click at [113, 189] on div "Show carrier HES Logistics at [PHONE_NUMBER]" at bounding box center [284, 187] width 354 height 25
copy div "HES Logistics"
click at [33, 142] on span "Shipments 3" at bounding box center [25, 145] width 36 height 7
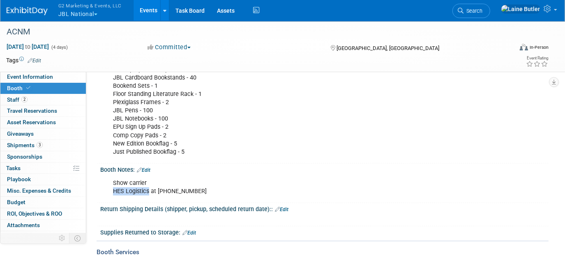
scroll to position [0, 0]
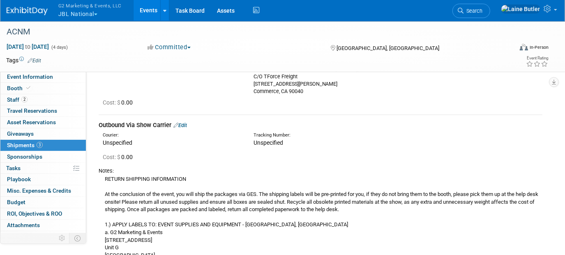
click at [184, 125] on link "Edit" at bounding box center [180, 125] width 14 height 6
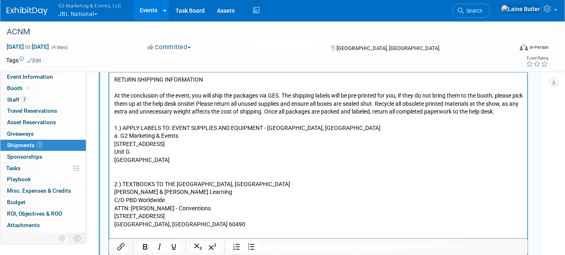
scroll to position [432, 0]
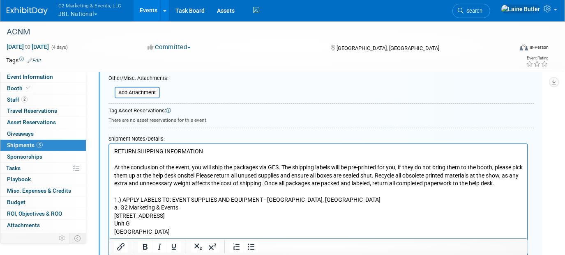
click at [281, 167] on p "RETURN SHIPPING INFORMATION At the conclusion of the event, you will ship the p…" at bounding box center [318, 224] width 408 height 153
click at [280, 167] on p "RETURN SHIPPING INFORMATION At the conclusion of the event, you will ship the p…" at bounding box center [318, 224] width 408 height 153
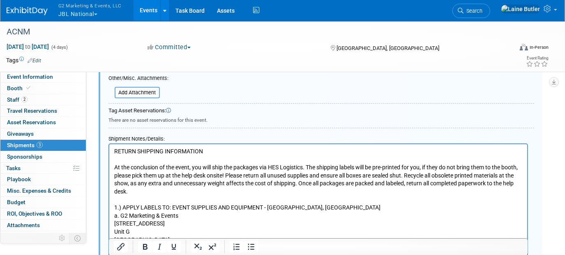
scroll to position [544, 0]
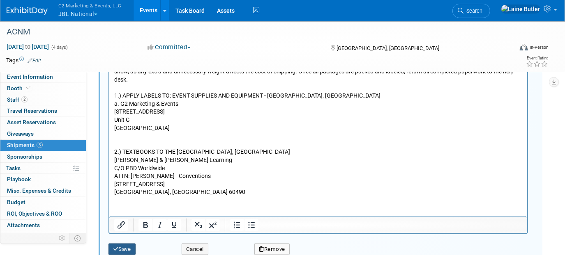
click at [119, 248] on button "Save" at bounding box center [121, 250] width 27 height 12
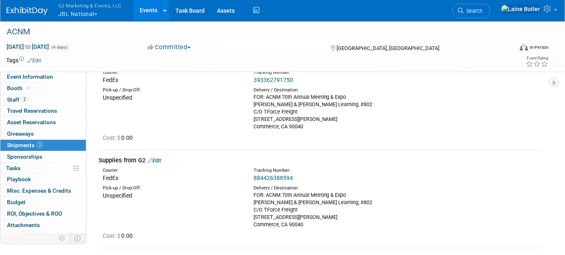
scroll to position [0, 0]
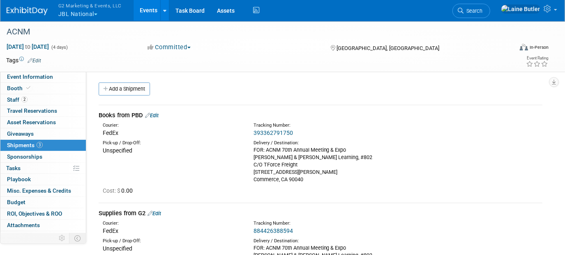
click at [266, 133] on link "393362791750" at bounding box center [272, 133] width 39 height 7
click at [157, 115] on link "Edit" at bounding box center [152, 116] width 14 height 6
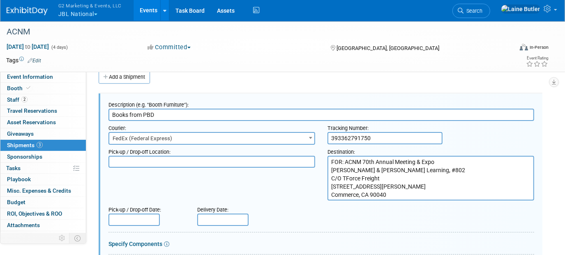
click at [224, 217] on input "text" at bounding box center [222, 220] width 51 height 12
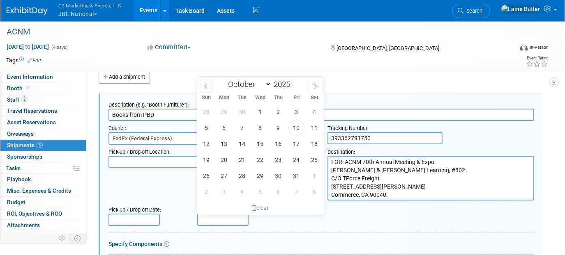
click at [212, 91] on span at bounding box center [205, 86] width 15 height 14
select select "8"
click at [263, 164] on span "24" at bounding box center [260, 160] width 16 height 16
type input "[DATE]"
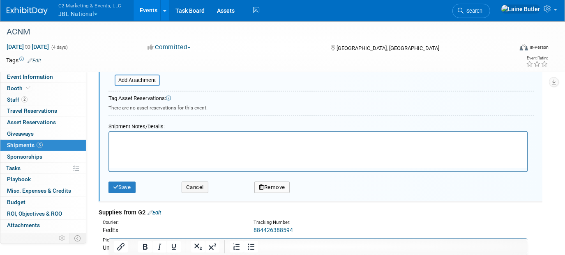
scroll to position [311, 0]
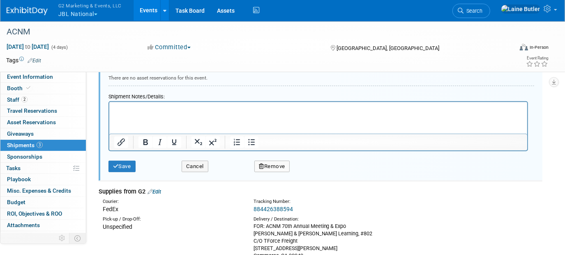
click at [155, 114] on html at bounding box center [318, 108] width 418 height 12
click at [122, 164] on button "Save" at bounding box center [121, 167] width 27 height 12
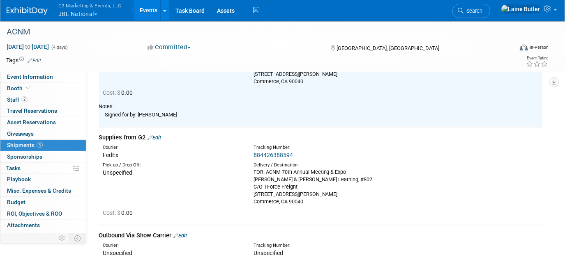
scroll to position [161, 0]
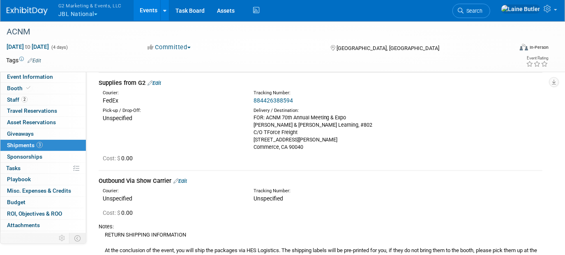
click at [276, 101] on link "884426388594" at bounding box center [272, 100] width 39 height 7
click at [156, 81] on link "Edit" at bounding box center [154, 83] width 14 height 6
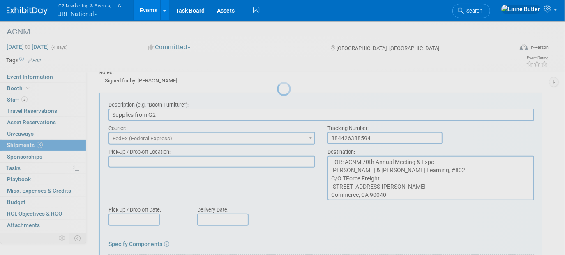
scroll to position [0, 0]
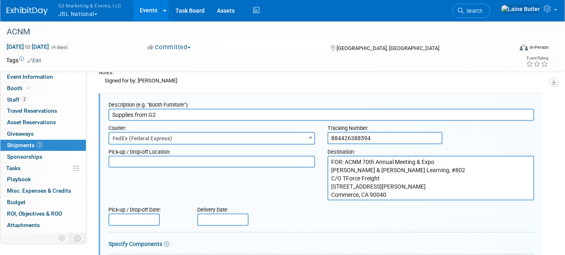
click at [226, 214] on input "text" at bounding box center [222, 220] width 51 height 12
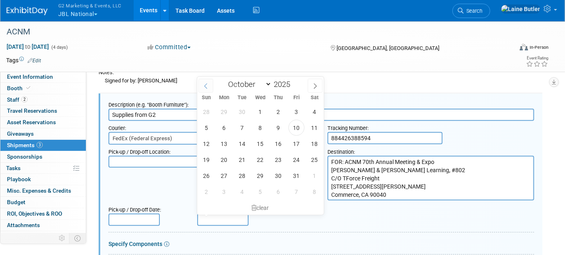
click at [209, 86] on span at bounding box center [205, 86] width 15 height 14
select select "8"
click at [294, 164] on span "26" at bounding box center [296, 160] width 16 height 16
type input "[DATE]"
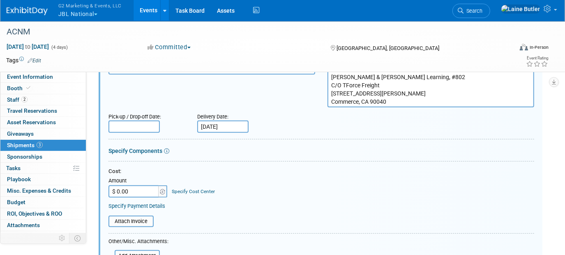
scroll to position [365, 0]
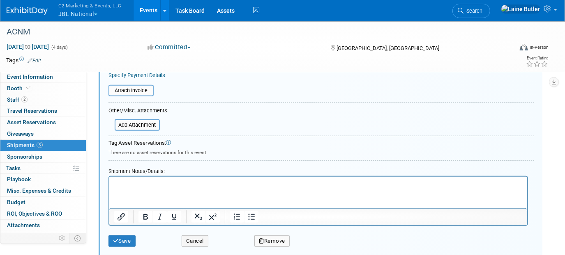
click at [127, 188] on html at bounding box center [318, 183] width 418 height 12
click at [127, 237] on button "Save" at bounding box center [121, 242] width 27 height 12
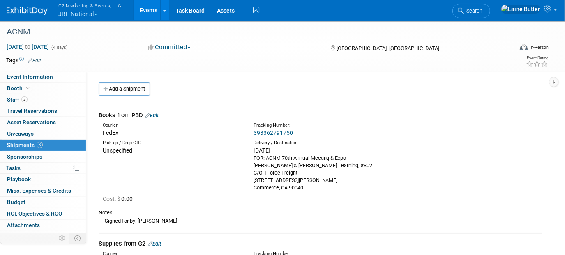
scroll to position [149, 0]
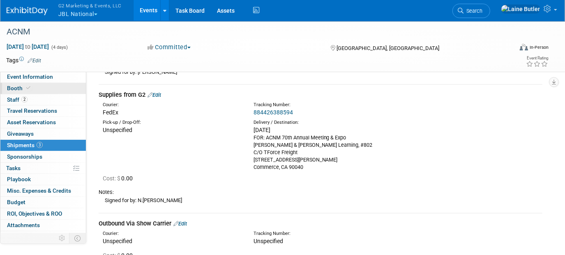
click at [35, 91] on link "Booth" at bounding box center [42, 88] width 85 height 11
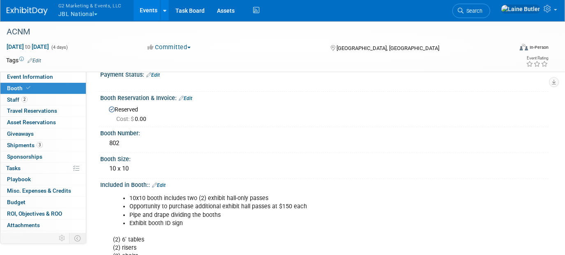
scroll to position [0, 0]
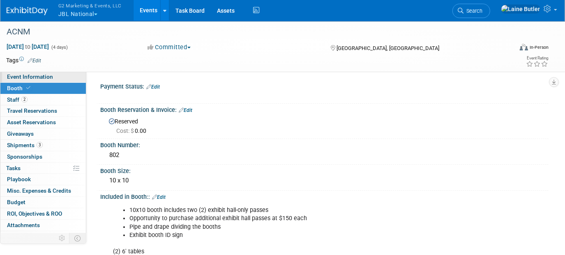
click at [63, 78] on link "Event Information" at bounding box center [42, 76] width 85 height 11
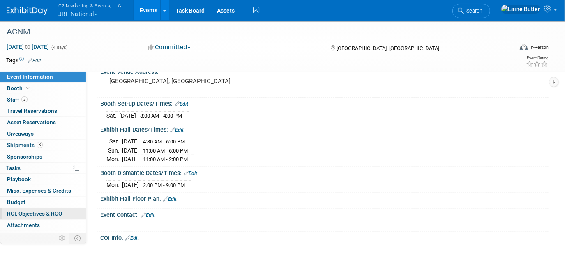
scroll to position [47, 0]
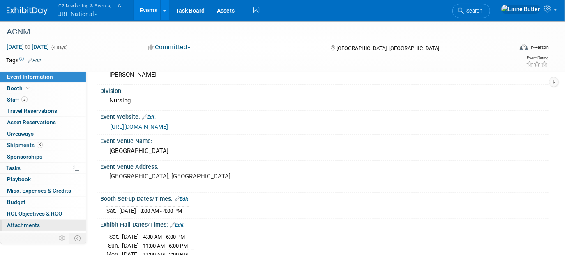
click at [19, 224] on span "Attachments 0" at bounding box center [23, 225] width 33 height 7
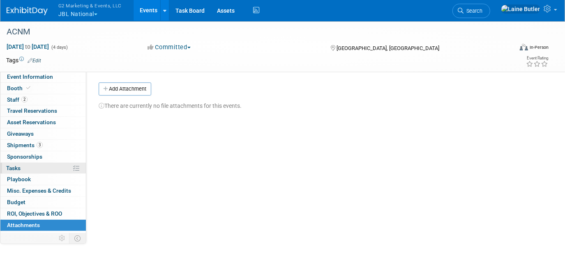
click at [56, 170] on link "0% Tasks 0%" at bounding box center [42, 168] width 85 height 11
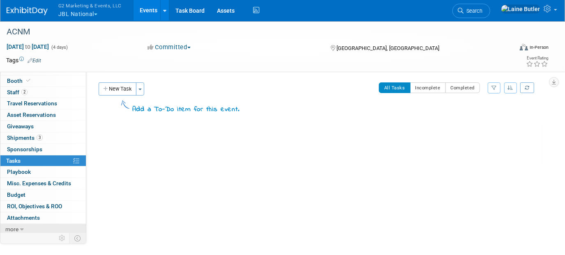
click at [53, 224] on link "more" at bounding box center [42, 229] width 85 height 11
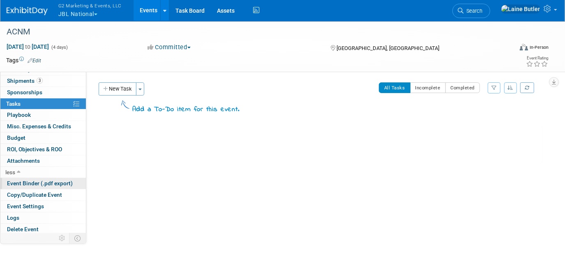
click at [27, 180] on span "Event Binder (.pdf export)" at bounding box center [40, 183] width 66 height 7
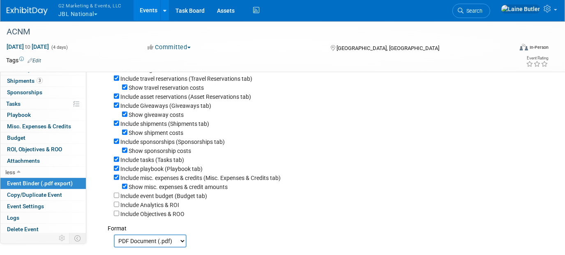
scroll to position [112, 0]
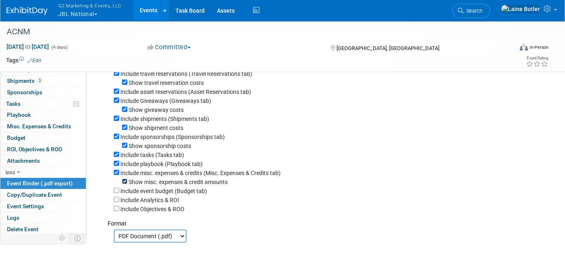
click at [125, 184] on input "Show misc. expenses & credit amounts" at bounding box center [124, 181] width 5 height 5
checkbox input "false"
click at [115, 175] on input "Include misc. expenses & credits (Misc. Expenses & Credits tab)" at bounding box center [116, 172] width 5 height 5
checkbox input "false"
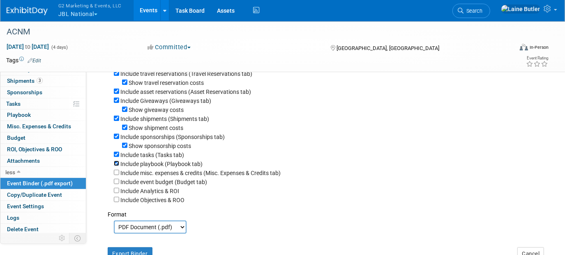
click at [115, 166] on input "Include playbook (Playbook tab)" at bounding box center [116, 163] width 5 height 5
checkbox input "false"
click at [115, 159] on div "Include tasks (Tasks tab)" at bounding box center [328, 154] width 428 height 9
click at [117, 156] on input "Include tasks (Tasks tab)" at bounding box center [116, 154] width 5 height 5
checkbox input "false"
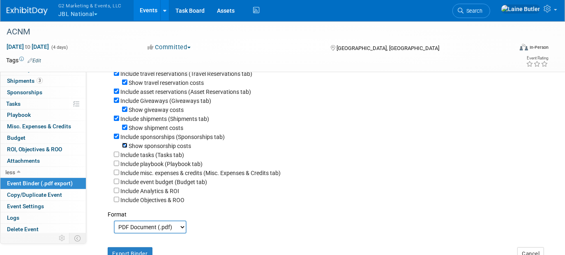
click at [125, 146] on input "Show sponsorship costs" at bounding box center [124, 145] width 5 height 5
checkbox input "false"
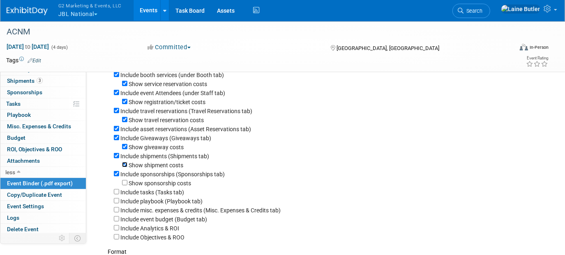
click at [124, 168] on input "Show shipment costs" at bounding box center [124, 164] width 5 height 5
checkbox input "false"
click at [118, 159] on input "Include shipments (Shipments tab)" at bounding box center [116, 155] width 5 height 5
checkbox input "false"
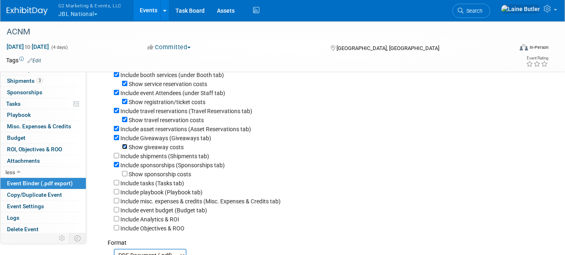
click at [123, 150] on input "Show giveaway costs" at bounding box center [124, 146] width 5 height 5
checkbox input "false"
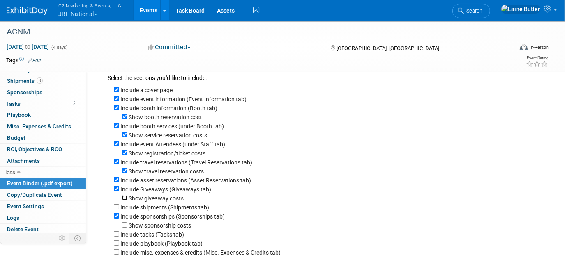
scroll to position [0, 0]
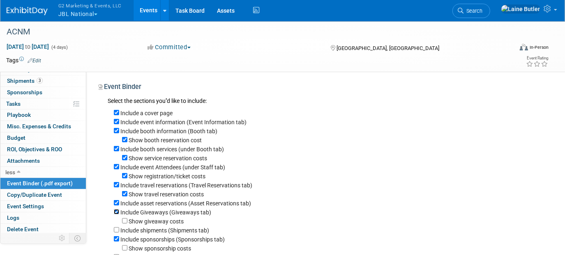
drag, startPoint x: 115, startPoint y: 215, endPoint x: 116, endPoint y: 211, distance: 4.2
click at [115, 214] on input "Include Giveaways (Giveaways tab)" at bounding box center [116, 211] width 5 height 5
checkbox input "false"
click at [115, 204] on input "Include asset reservations (Asset Reservations tab)" at bounding box center [116, 202] width 5 height 5
checkbox input "false"
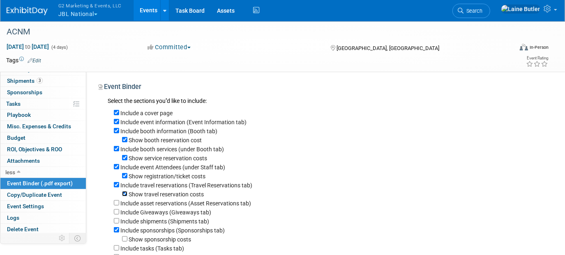
click at [122, 196] on input "Show travel reservation costs" at bounding box center [124, 193] width 5 height 5
checkbox input "false"
click at [127, 179] on input "Show registration/ticket costs" at bounding box center [124, 175] width 5 height 5
checkbox input "false"
click at [118, 187] on input "Include travel reservations (Travel Reservations tab)" at bounding box center [116, 184] width 5 height 5
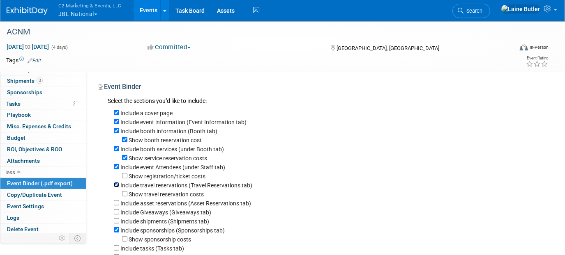
checkbox input "false"
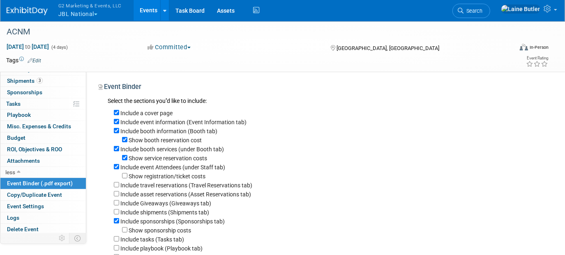
click at [121, 162] on div "Show service reservation costs" at bounding box center [328, 158] width 428 height 9
click at [121, 157] on div "Show service reservation costs" at bounding box center [328, 158] width 428 height 9
click at [124, 160] on input "Show service reservation costs" at bounding box center [124, 157] width 5 height 5
checkbox input "false"
click at [116, 150] on input "Include booth services (under Booth tab)" at bounding box center [116, 148] width 5 height 5
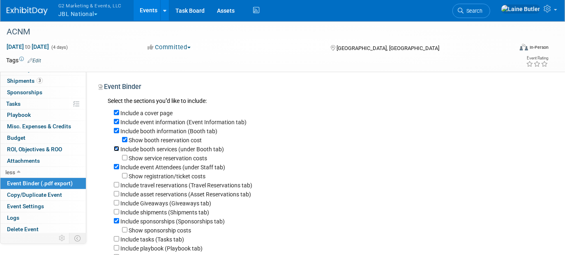
checkbox input "false"
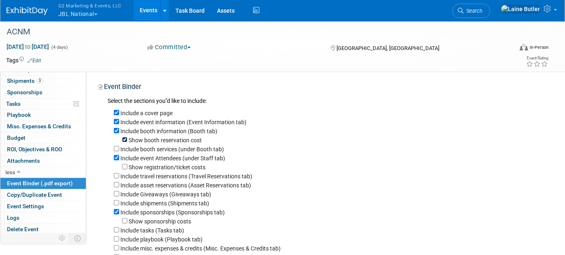
click at [124, 138] on input "Show booth reservation cost" at bounding box center [124, 139] width 5 height 5
checkbox input "false"
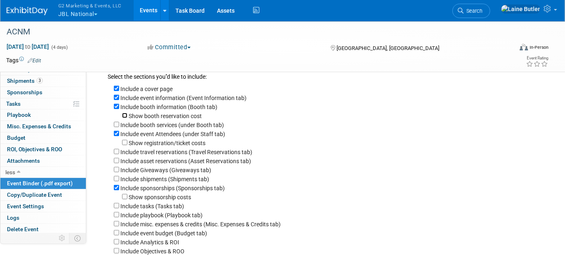
scroll to position [37, 0]
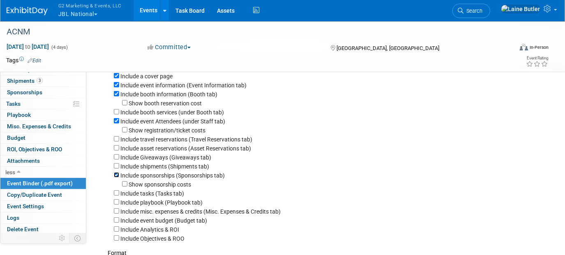
click at [114, 178] on input "Include sponsorships (Sponsorships tab)" at bounding box center [116, 175] width 5 height 5
checkbox input "false"
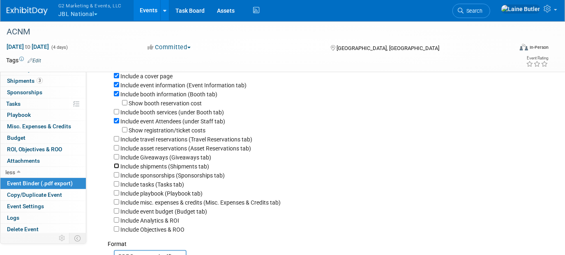
click at [115, 169] on input "Include shipments (Shipments tab)" at bounding box center [116, 165] width 5 height 5
checkbox input "true"
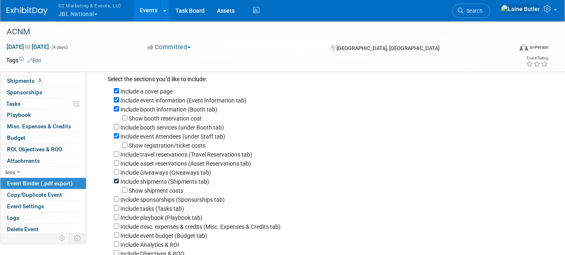
scroll to position [106, 0]
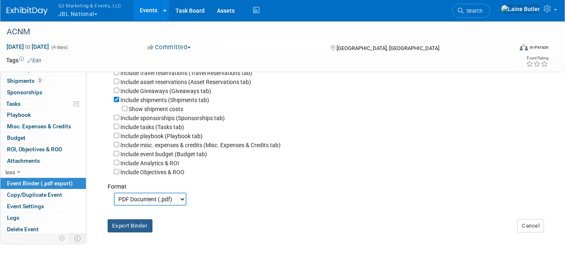
click at [127, 222] on button "Export Binder" at bounding box center [130, 226] width 45 height 13
